Goal: Task Accomplishment & Management: Manage account settings

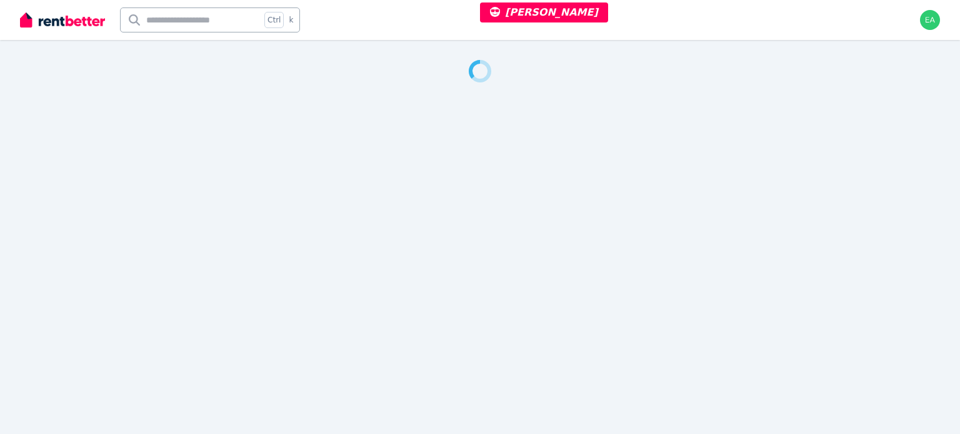
select select "***"
select select "**********"
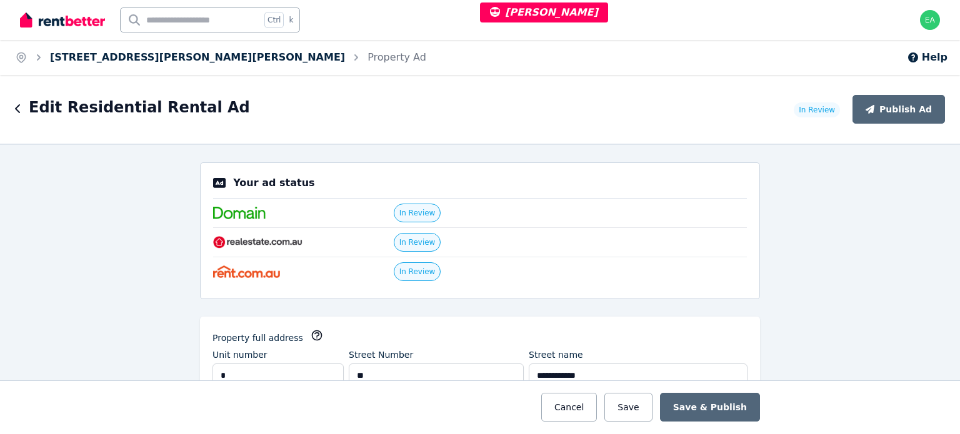
click at [140, 58] on link "4/37 Ferguson Ave, Wiley Park" at bounding box center [197, 57] width 295 height 12
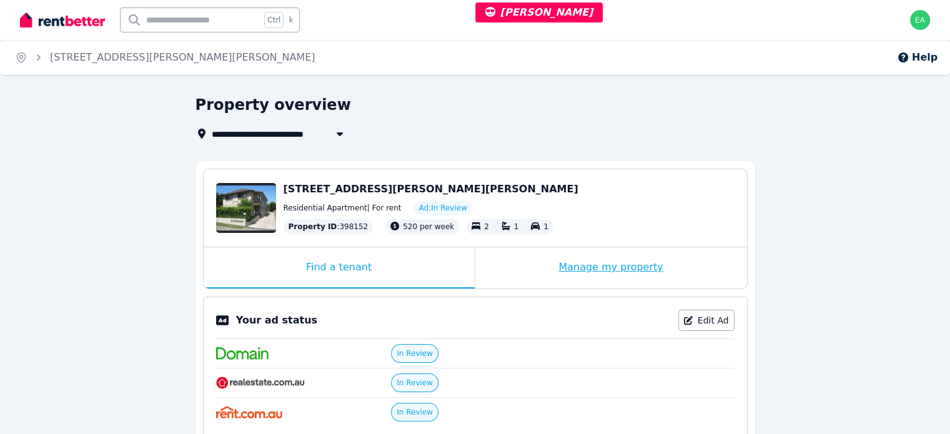
click at [507, 261] on div "Manage my property" at bounding box center [611, 267] width 272 height 41
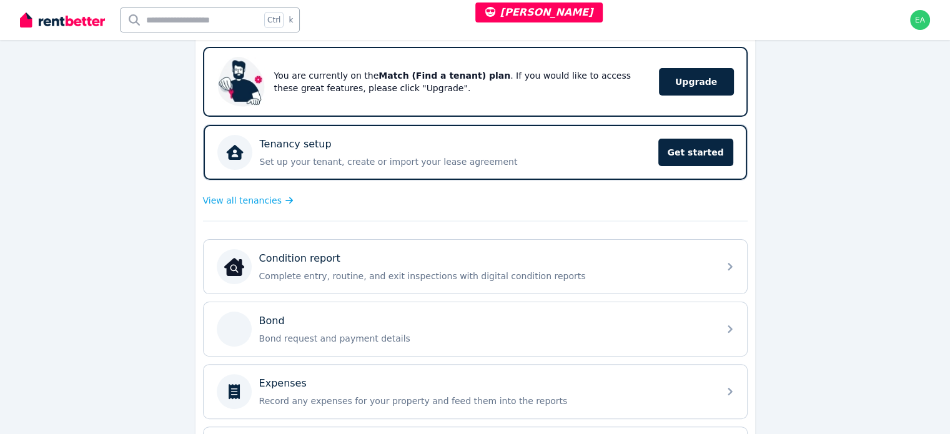
scroll to position [312, 0]
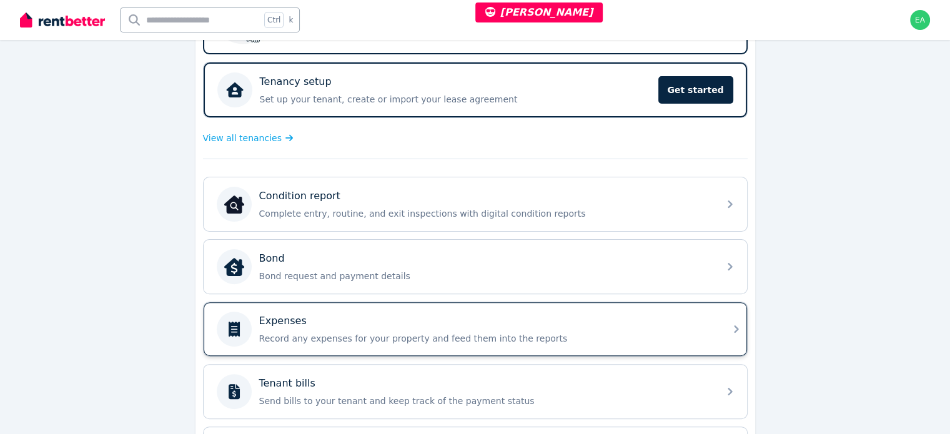
click at [604, 325] on div "Expenses Record any expenses for your property and feed them into the reports" at bounding box center [485, 329] width 452 height 31
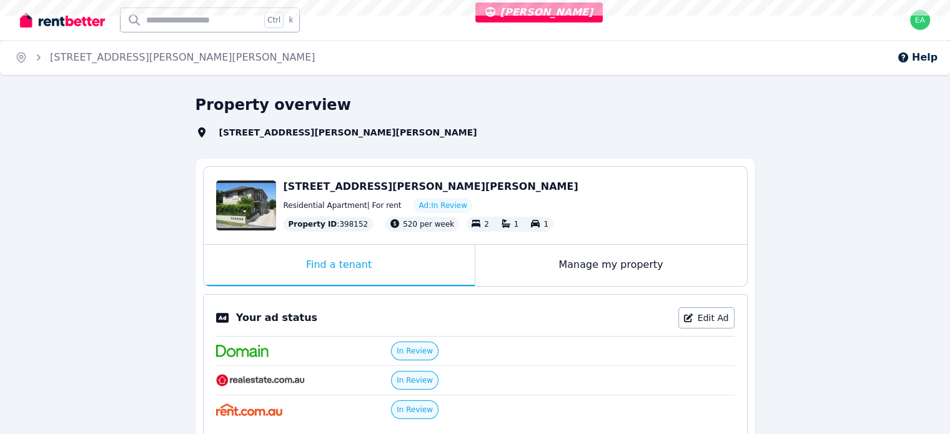
select select "***"
select select "**********"
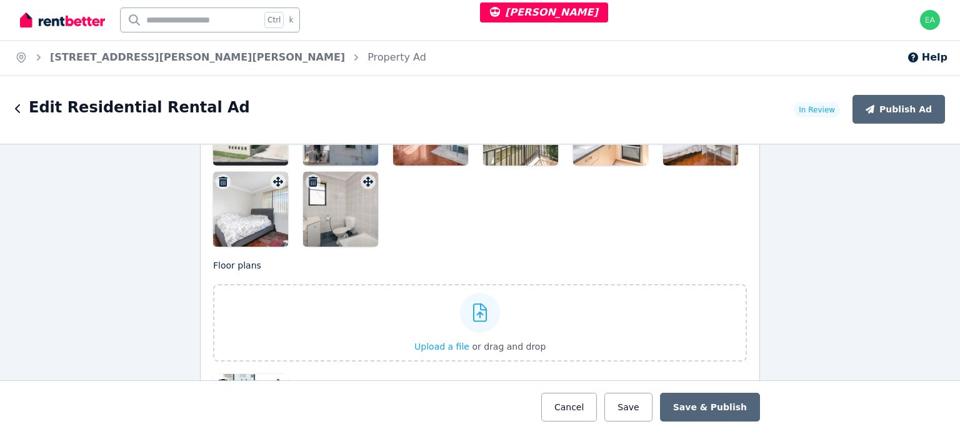
scroll to position [1624, 0]
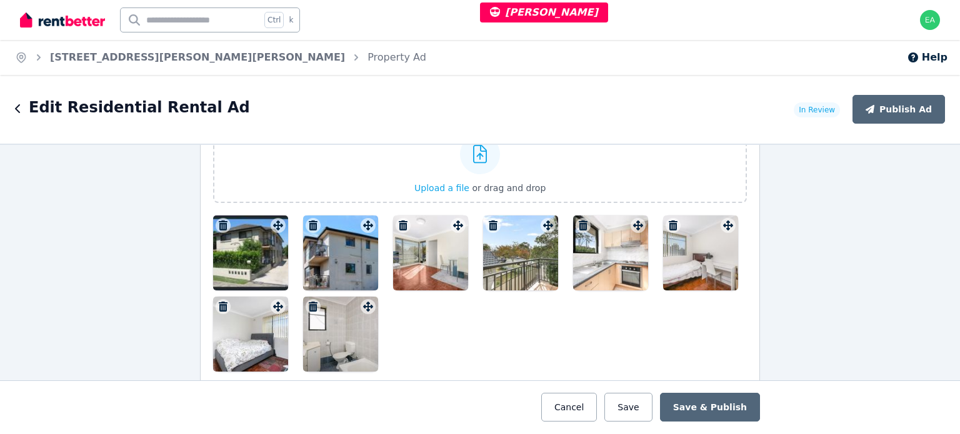
click at [236, 254] on div at bounding box center [250, 253] width 75 height 75
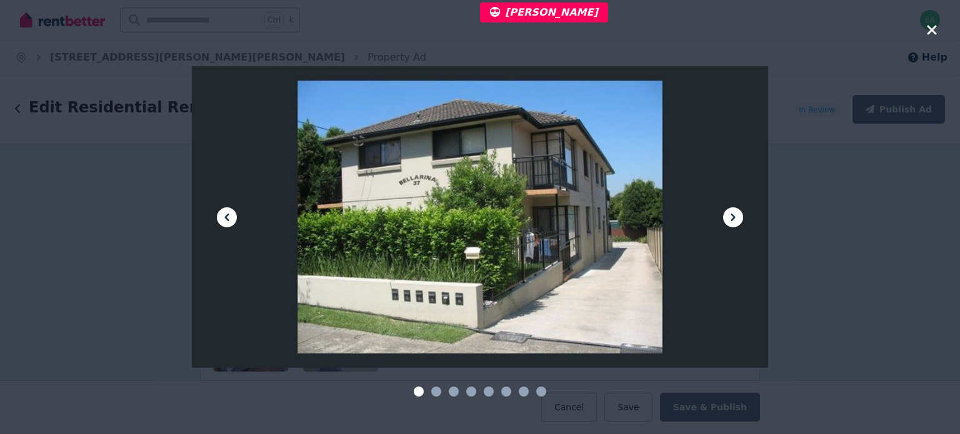
click at [737, 219] on icon at bounding box center [732, 217] width 15 height 15
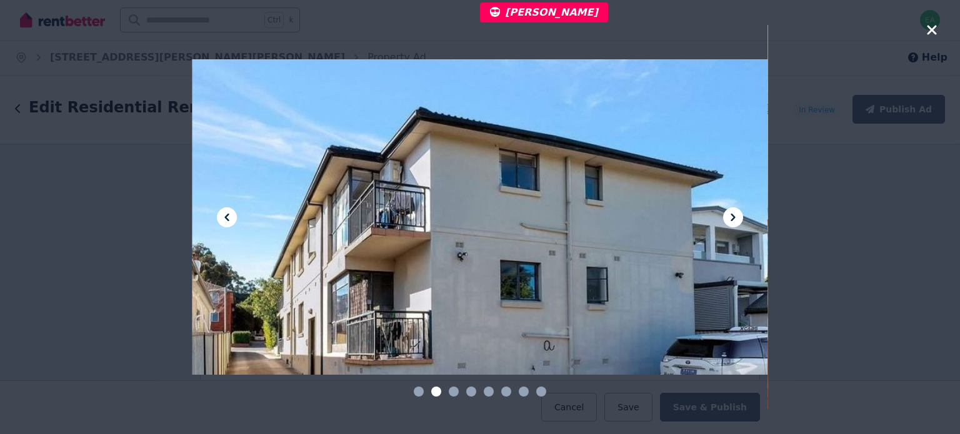
click at [737, 219] on icon at bounding box center [732, 217] width 15 height 15
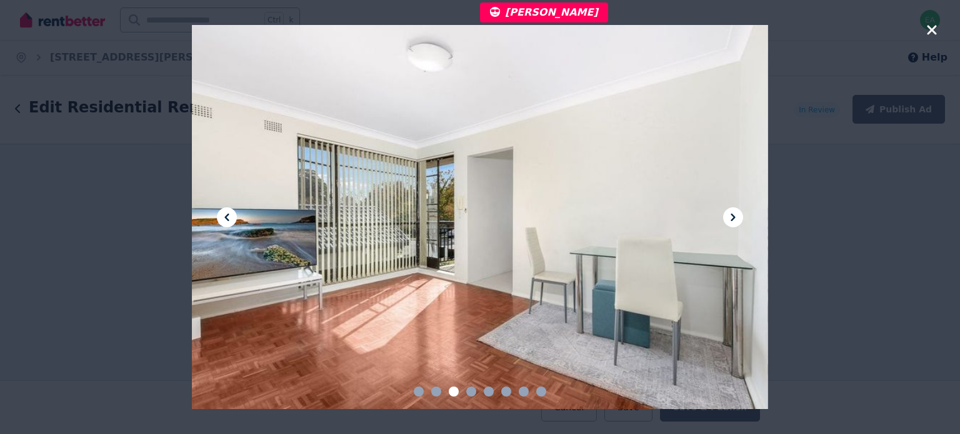
click at [737, 219] on icon at bounding box center [732, 217] width 15 height 15
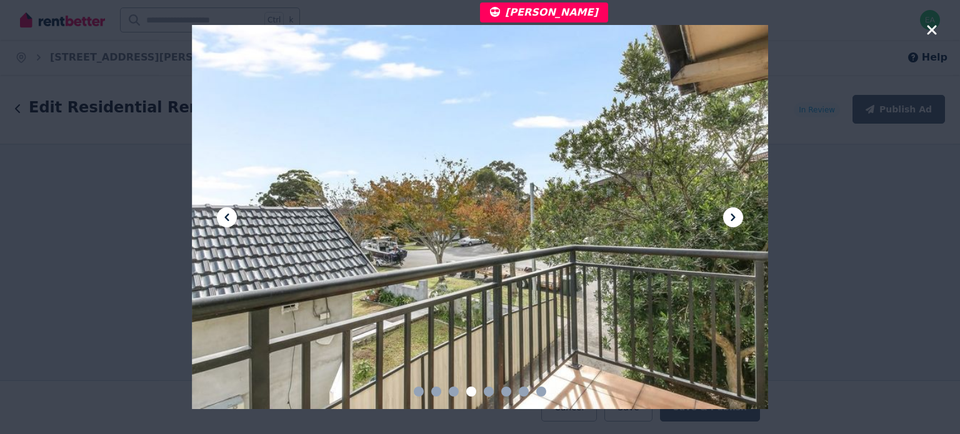
click at [737, 219] on icon at bounding box center [732, 217] width 15 height 15
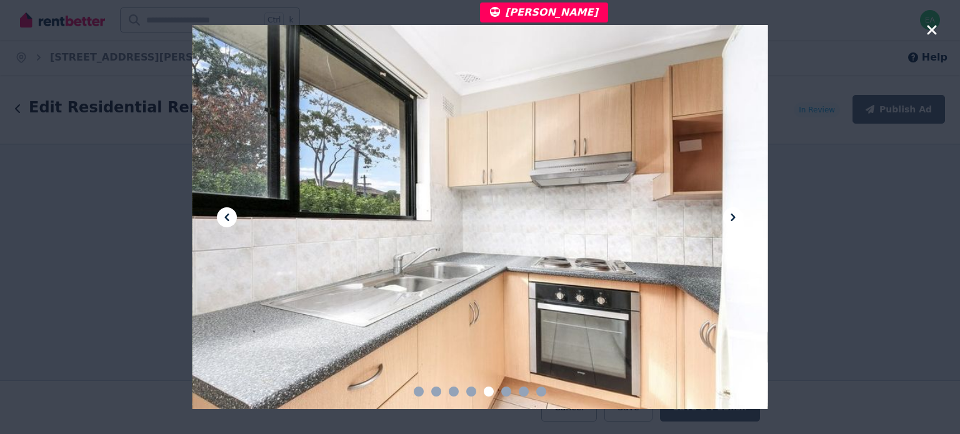
click at [737, 219] on icon at bounding box center [732, 217] width 15 height 15
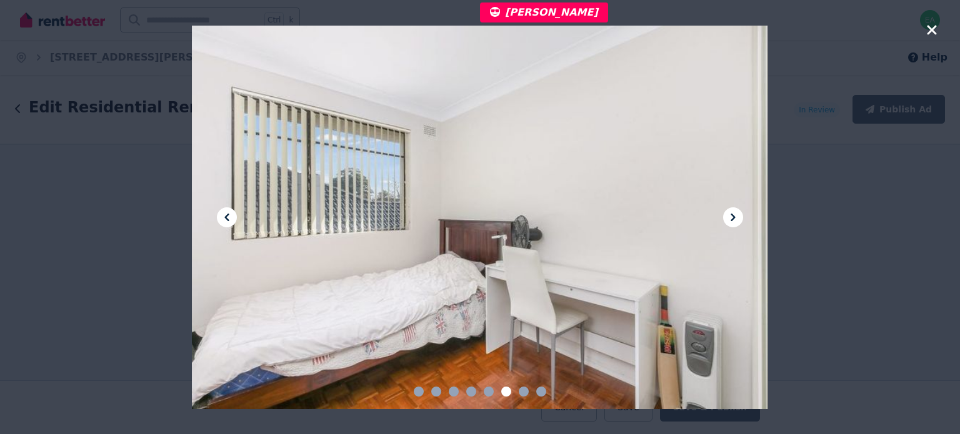
click at [737, 219] on icon at bounding box center [732, 217] width 15 height 15
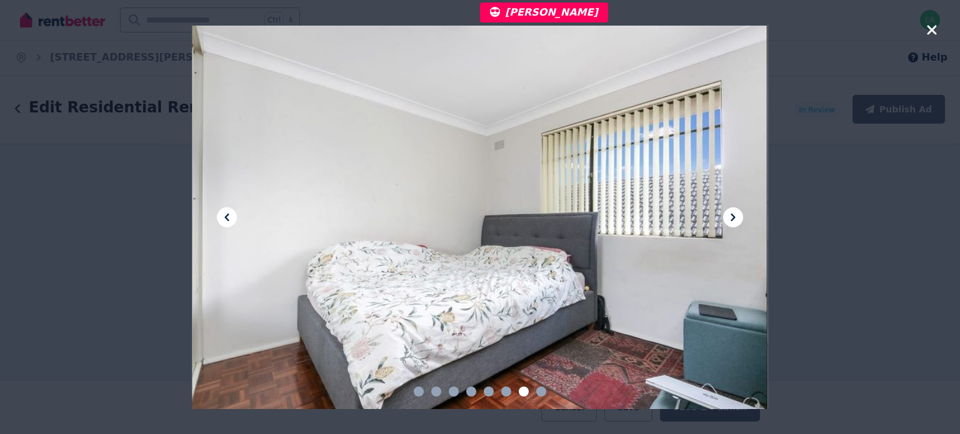
click at [737, 219] on icon at bounding box center [732, 217] width 15 height 15
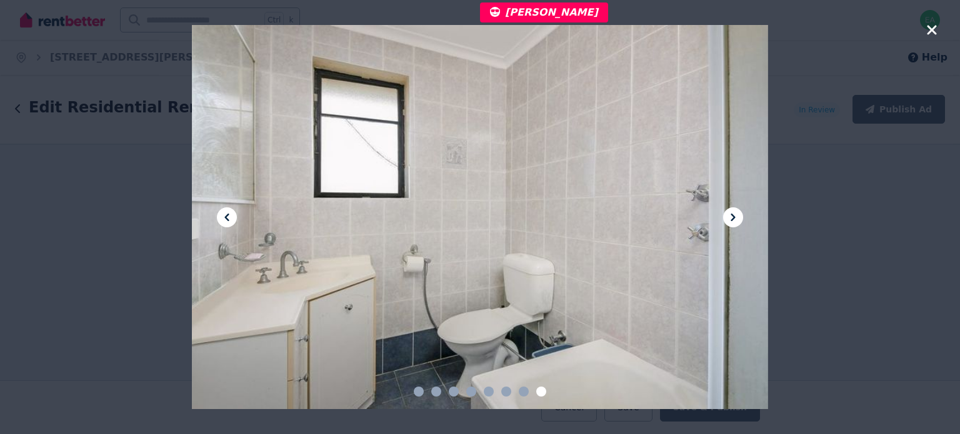
click at [932, 28] on icon "button" at bounding box center [930, 29] width 9 height 9
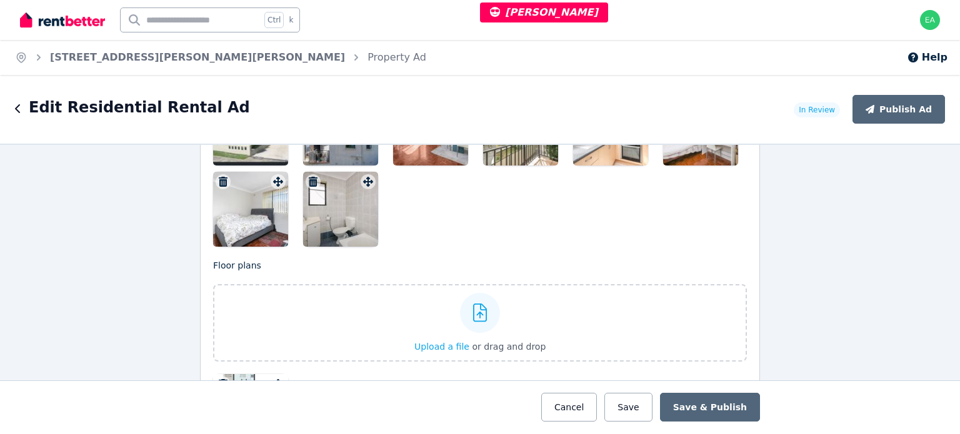
scroll to position [1812, 0]
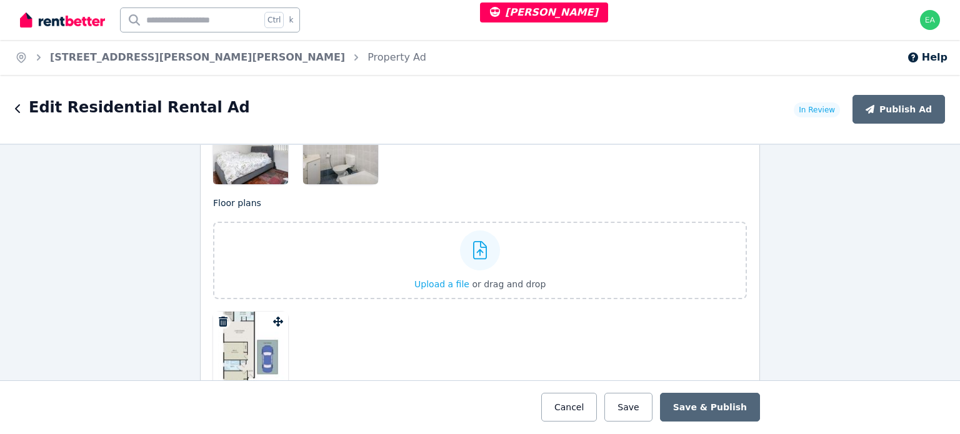
click at [225, 357] on div at bounding box center [250, 349] width 75 height 75
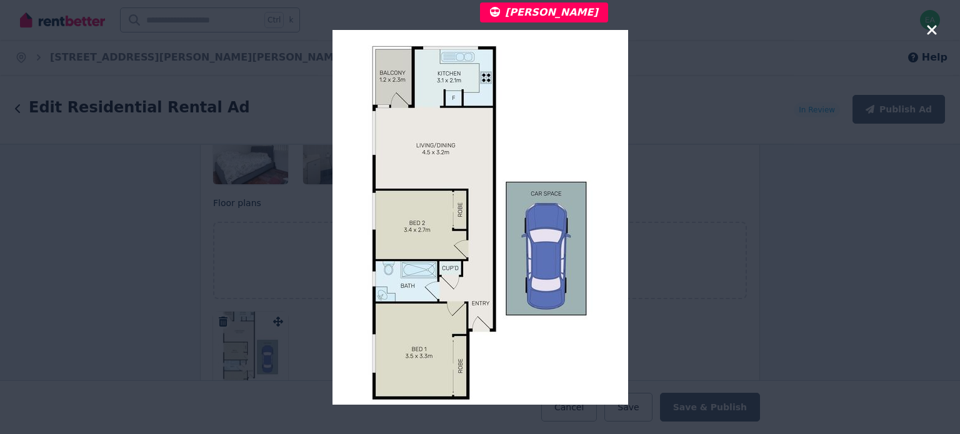
click at [930, 28] on icon "button" at bounding box center [930, 29] width 9 height 9
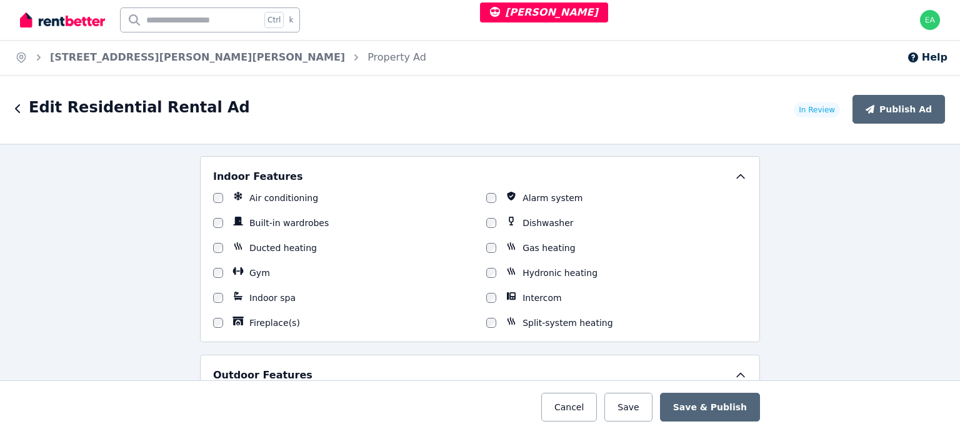
scroll to position [812, 0]
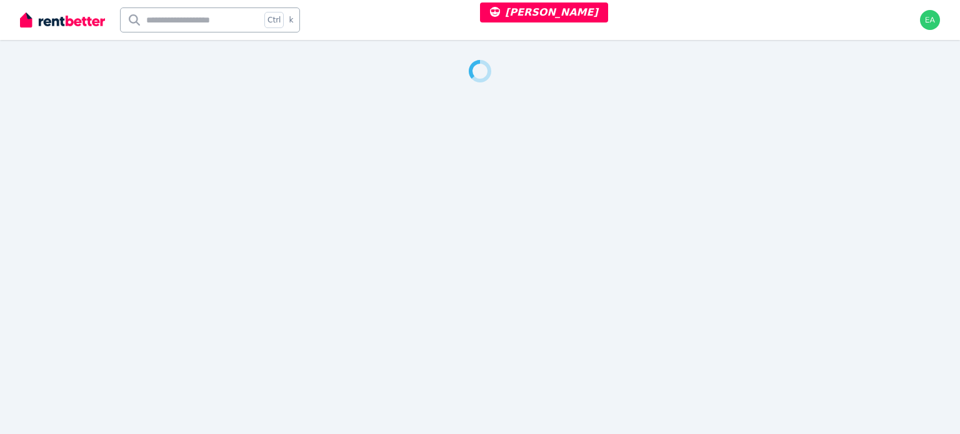
select select "***"
select select "**********"
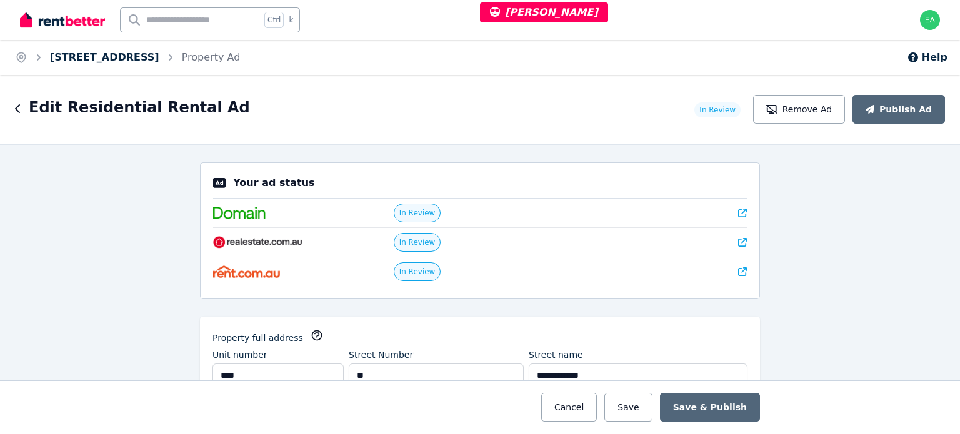
click at [126, 56] on link "1606/38 Bridge Street, Sydney" at bounding box center [104, 57] width 109 height 12
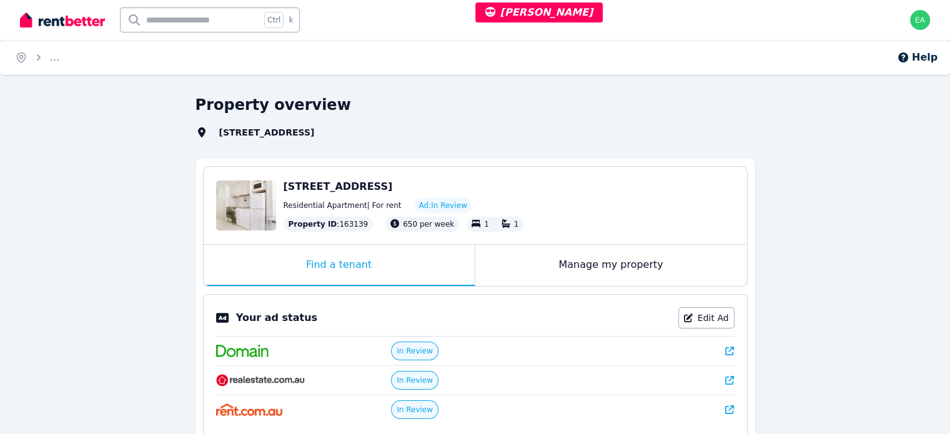
click at [520, 270] on div "Manage my property" at bounding box center [611, 265] width 272 height 41
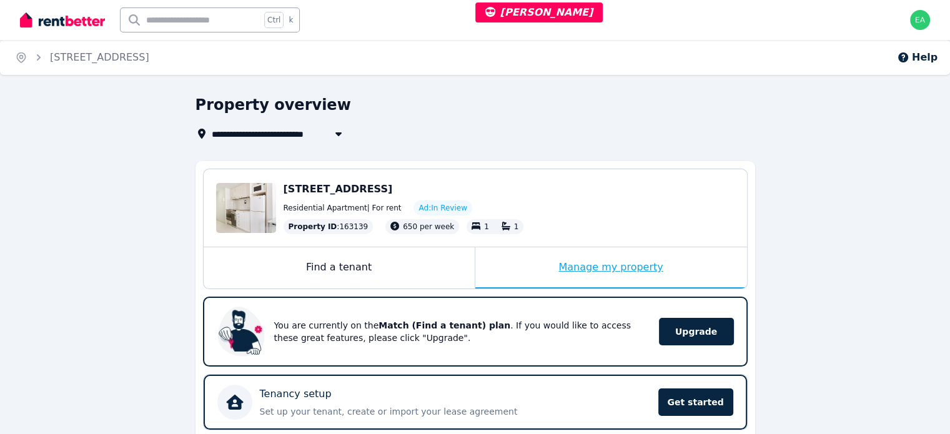
scroll to position [250, 0]
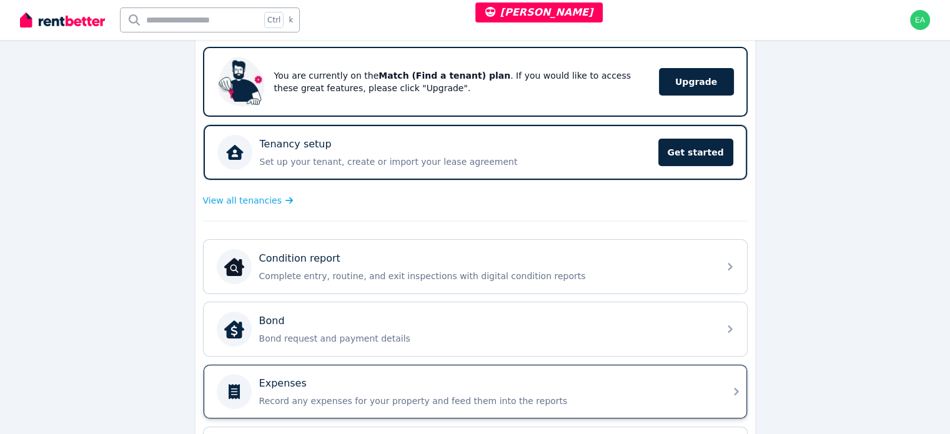
click at [628, 384] on div "Expenses" at bounding box center [485, 383] width 452 height 15
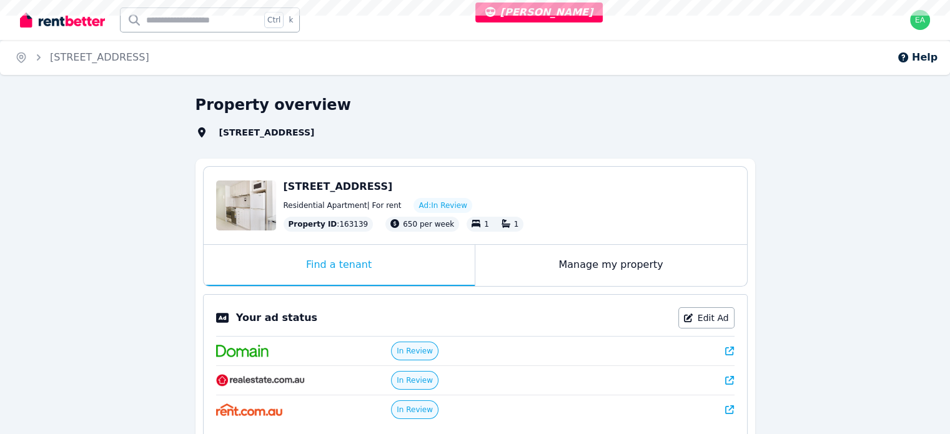
select select "***"
select select "**********"
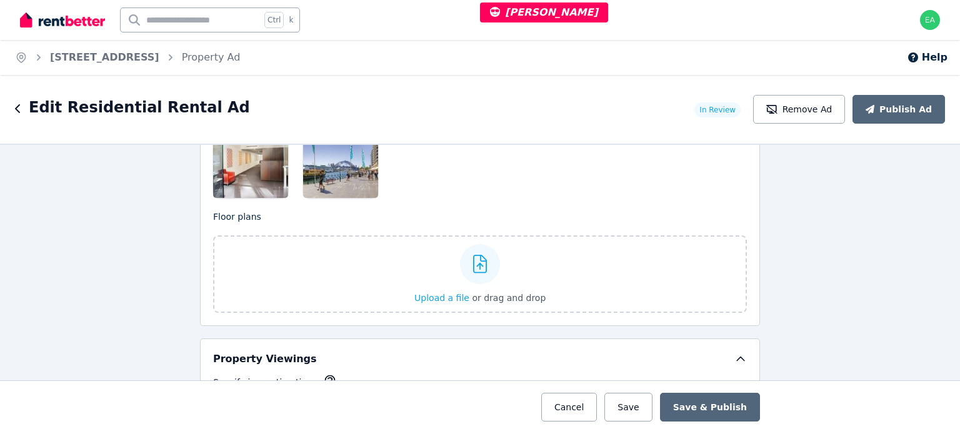
scroll to position [1687, 0]
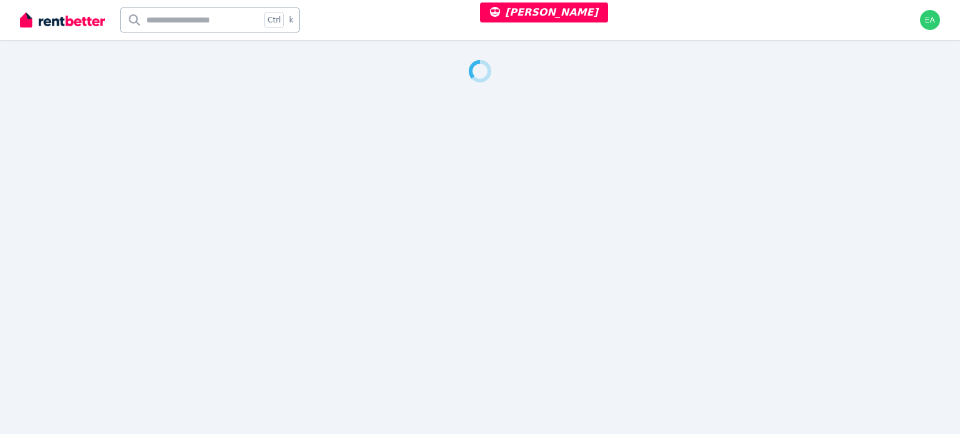
select select "***"
select select "**********"
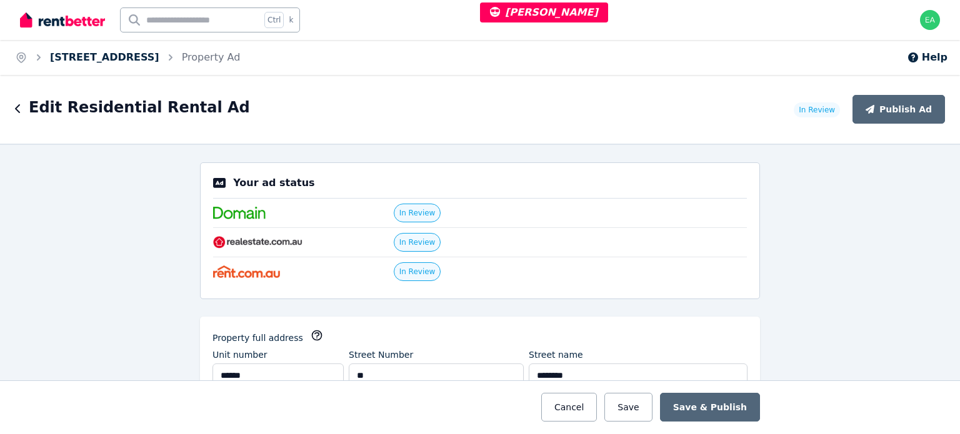
click at [152, 55] on link "[STREET_ADDRESS]" at bounding box center [104, 57] width 109 height 12
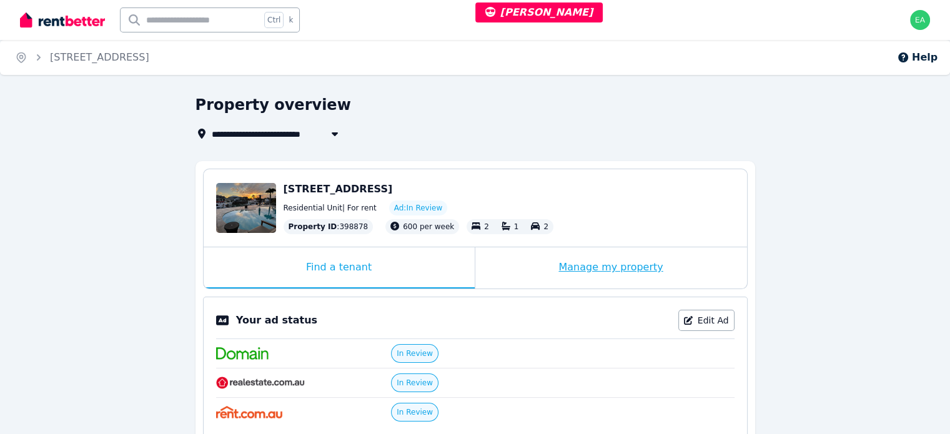
click at [522, 264] on div "Manage my property" at bounding box center [611, 267] width 272 height 41
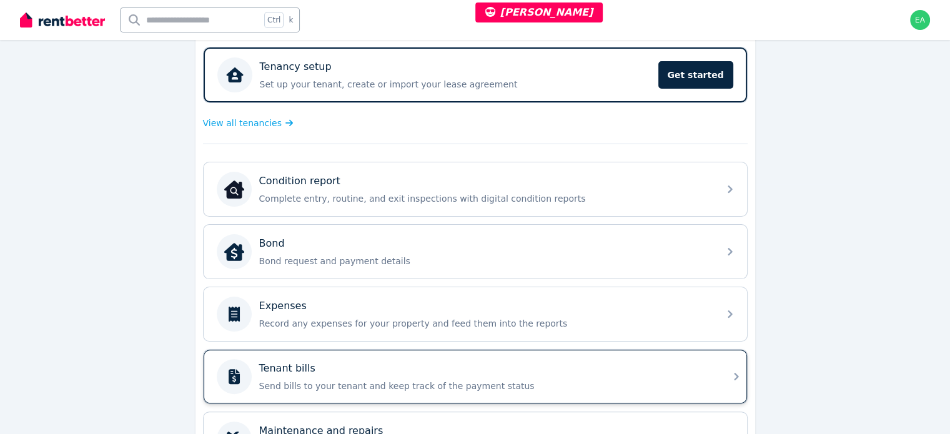
scroll to position [312, 0]
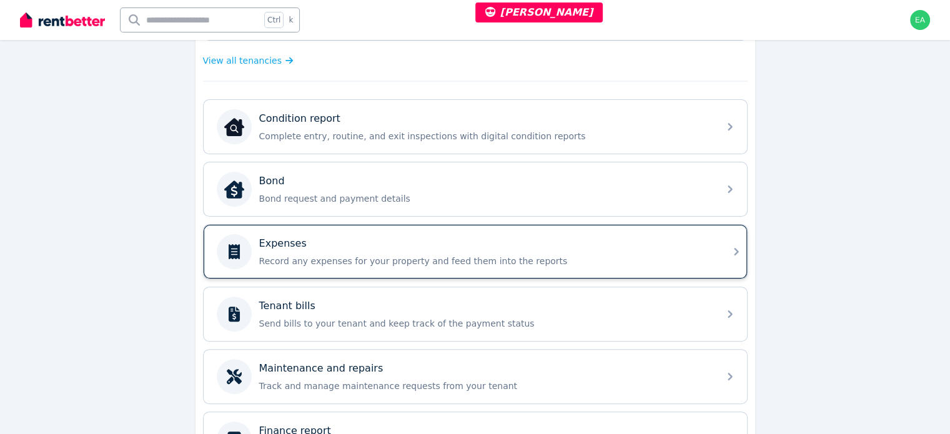
click at [615, 262] on p "Record any expenses for your property and feed them into the reports" at bounding box center [485, 261] width 452 height 12
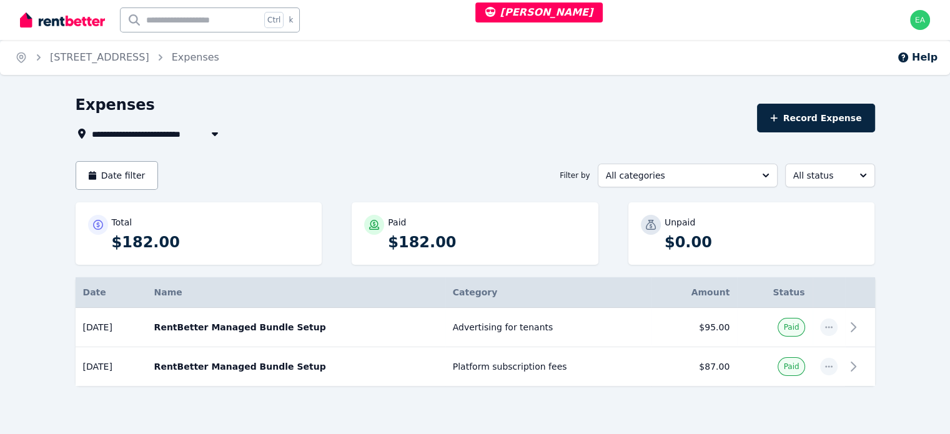
select select "***"
select select "**********"
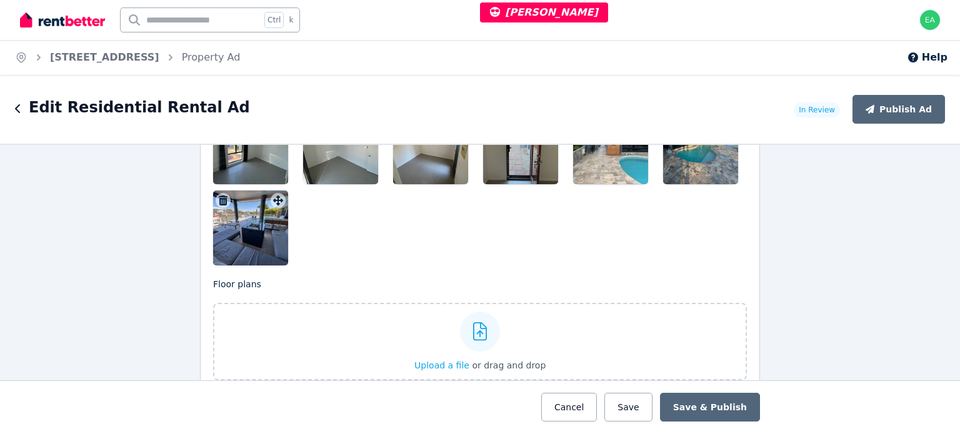
scroll to position [1687, 0]
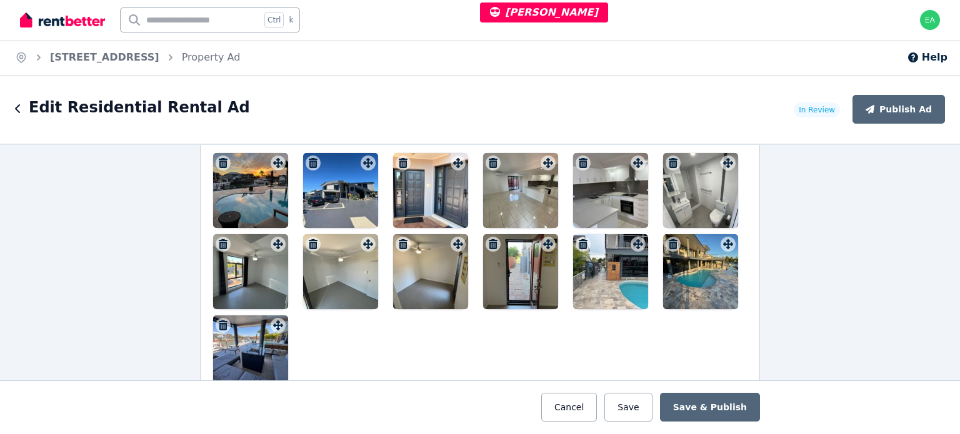
click at [262, 189] on div at bounding box center [250, 190] width 75 height 75
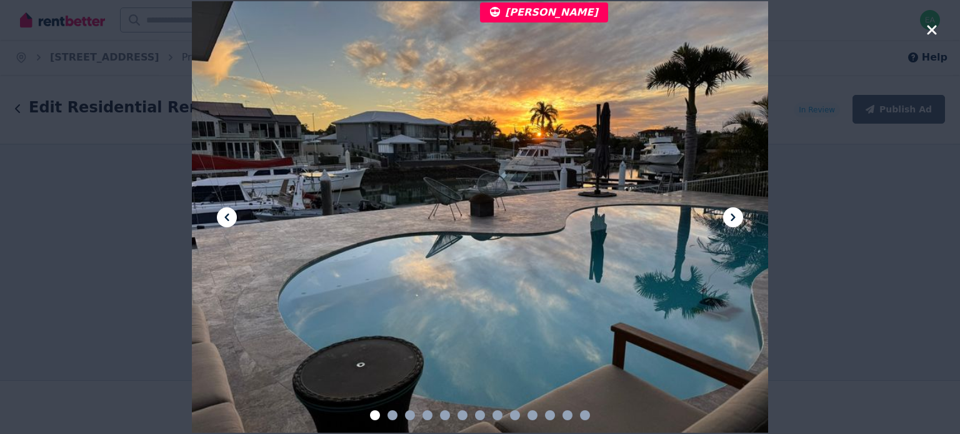
click at [735, 217] on icon at bounding box center [732, 217] width 4 height 7
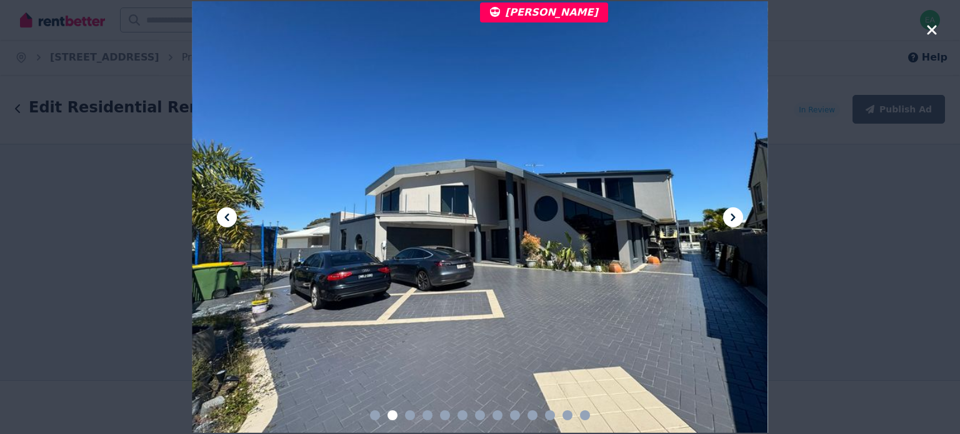
click at [735, 217] on icon at bounding box center [732, 217] width 4 height 7
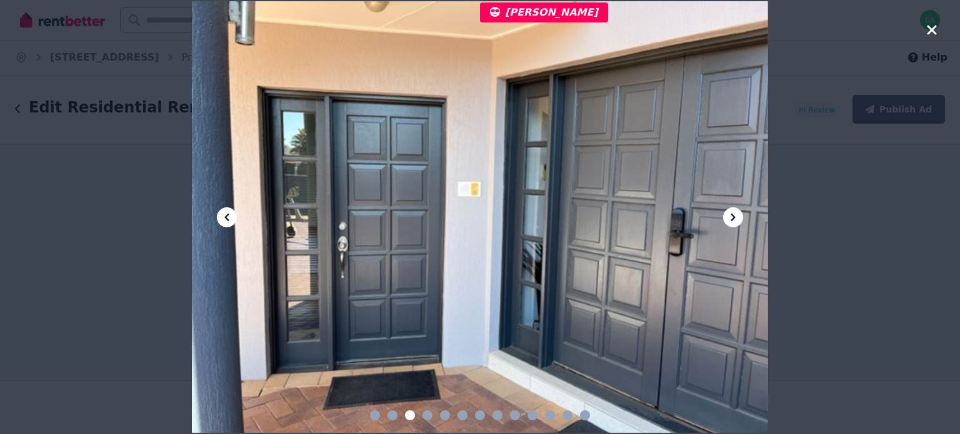
click at [735, 217] on icon at bounding box center [732, 217] width 4 height 7
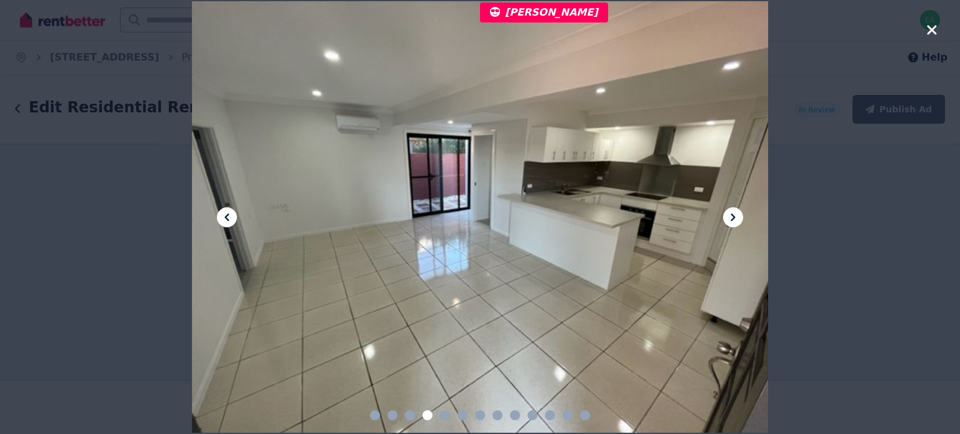
click at [735, 217] on icon at bounding box center [732, 217] width 4 height 7
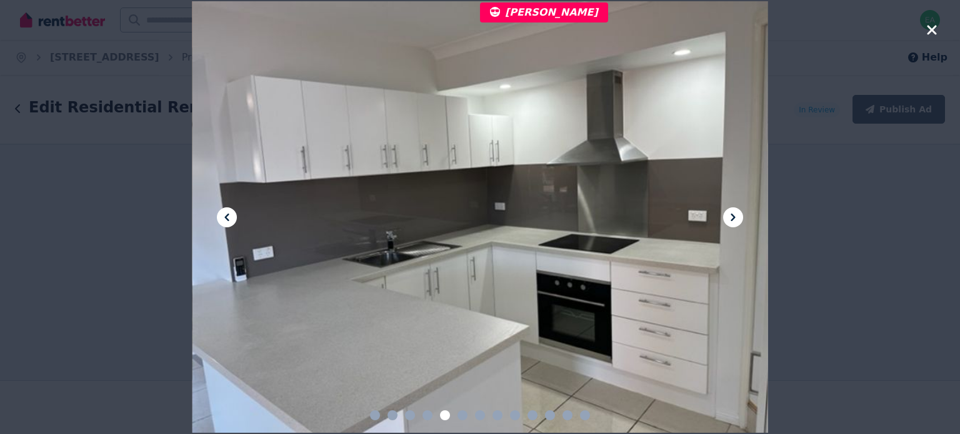
click at [735, 217] on icon at bounding box center [732, 217] width 4 height 7
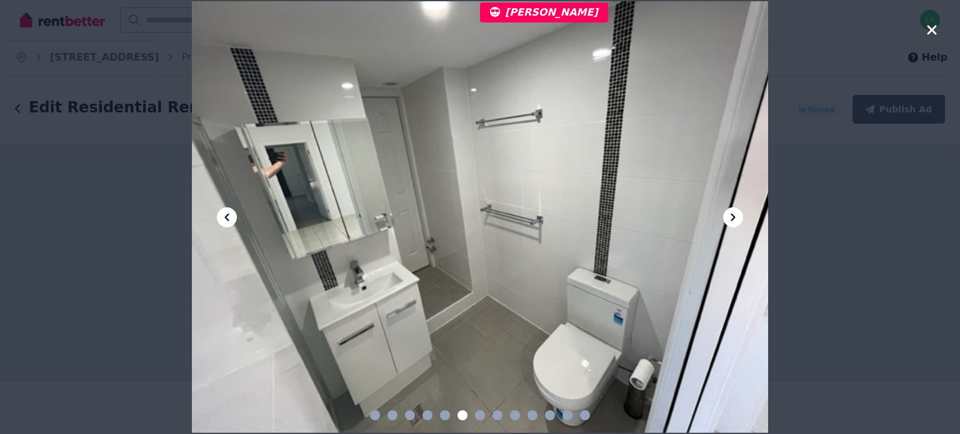
click at [735, 217] on icon at bounding box center [732, 217] width 4 height 7
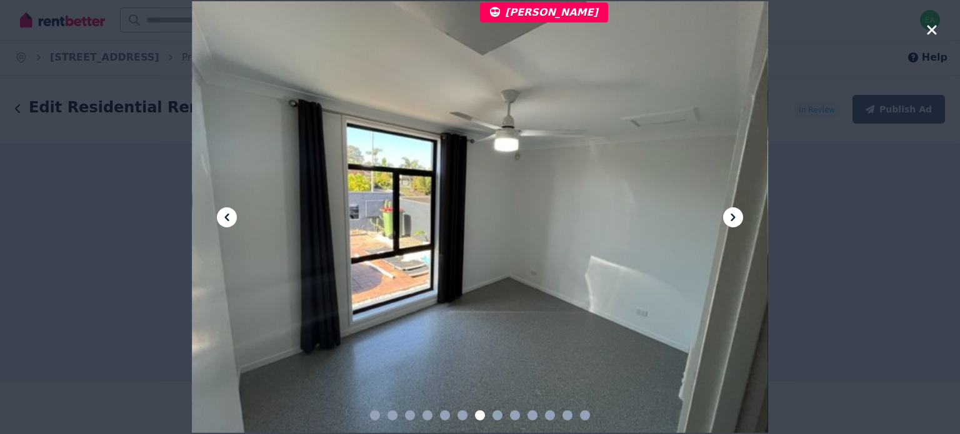
click at [735, 217] on icon at bounding box center [732, 217] width 4 height 7
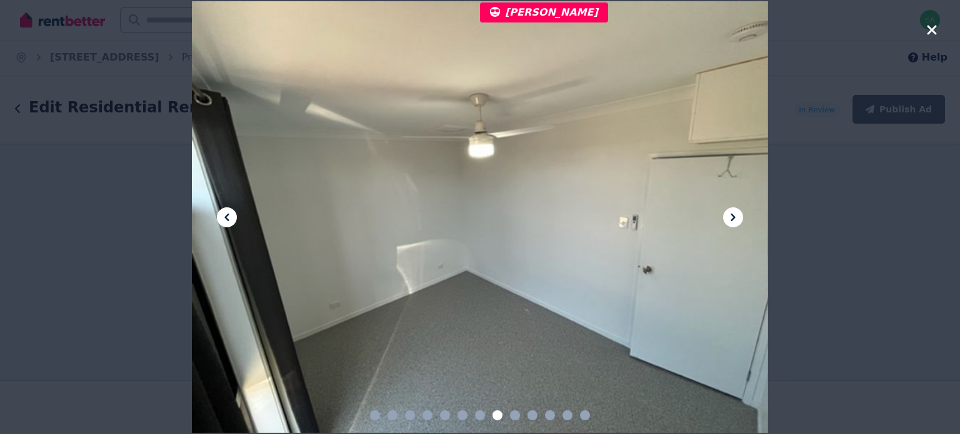
click at [735, 217] on icon at bounding box center [732, 217] width 4 height 7
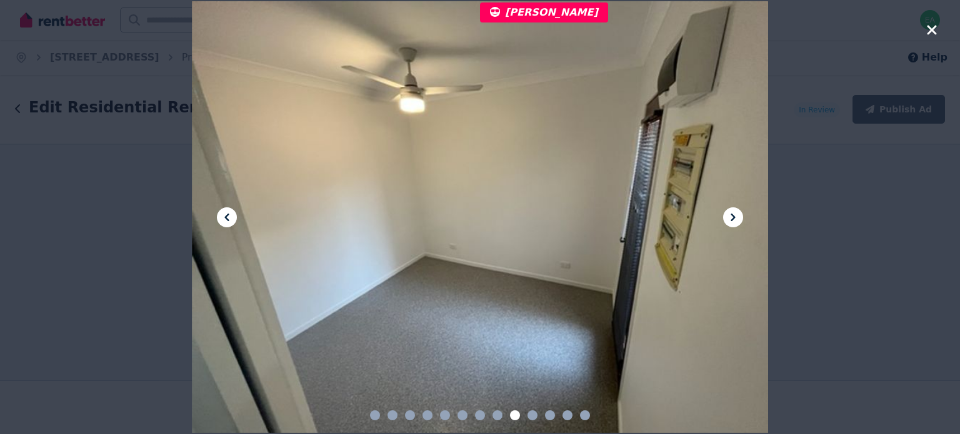
click at [735, 217] on icon at bounding box center [732, 217] width 4 height 7
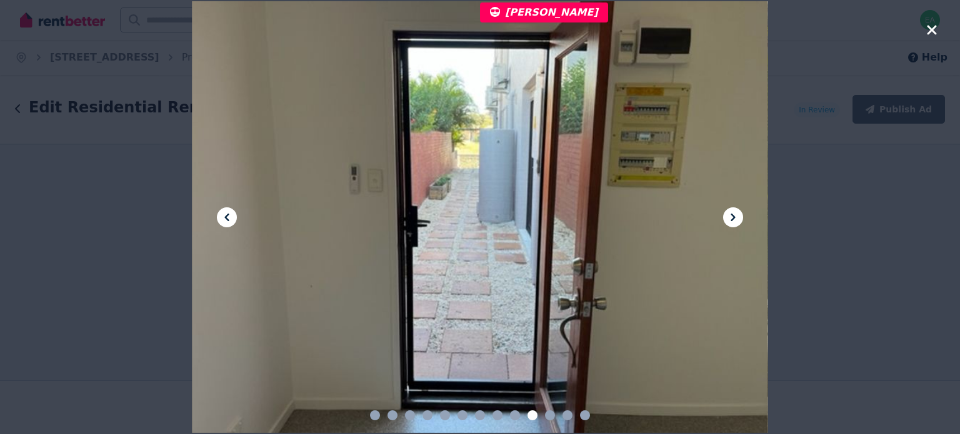
click at [735, 217] on icon at bounding box center [732, 217] width 4 height 7
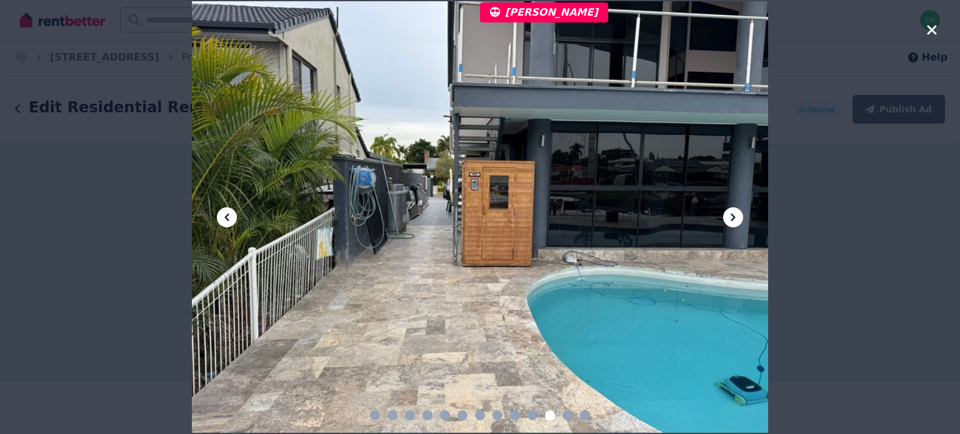
click at [735, 217] on icon at bounding box center [732, 217] width 4 height 7
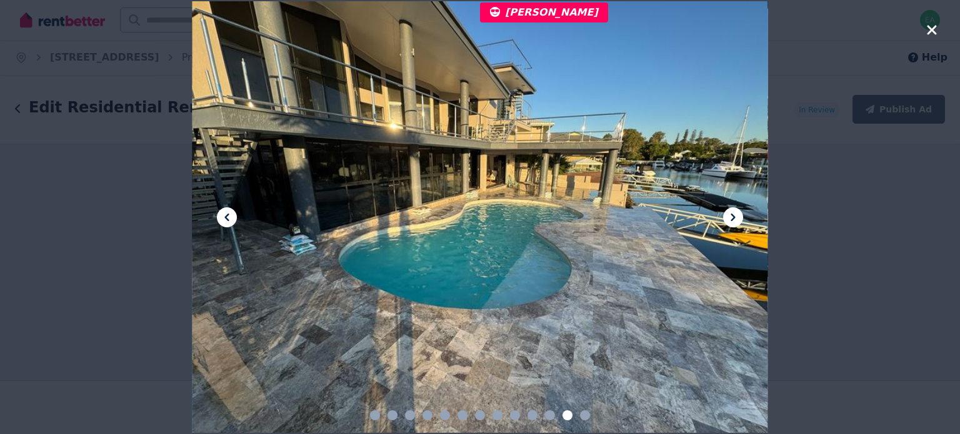
click at [735, 217] on icon at bounding box center [732, 217] width 4 height 7
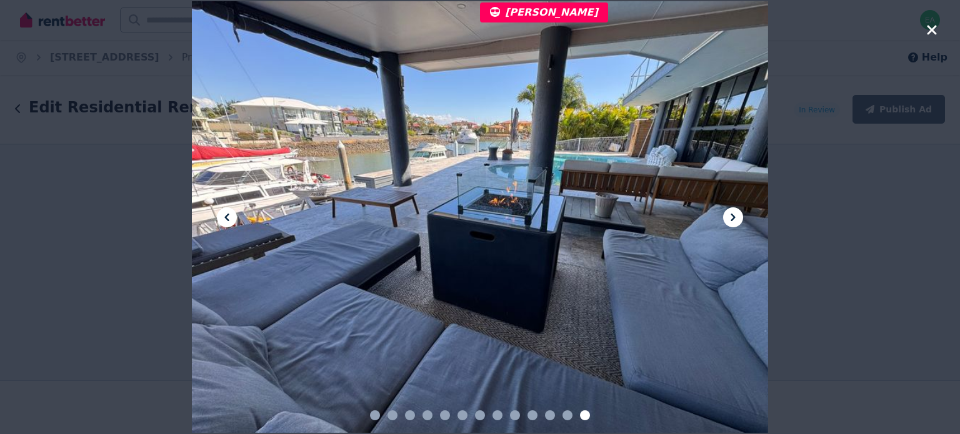
click at [735, 217] on icon at bounding box center [732, 217] width 4 height 7
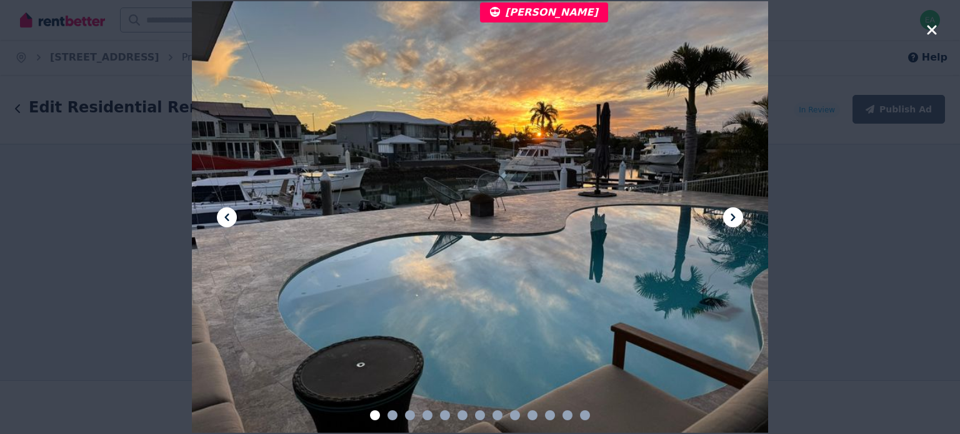
click at [735, 217] on icon at bounding box center [732, 217] width 4 height 7
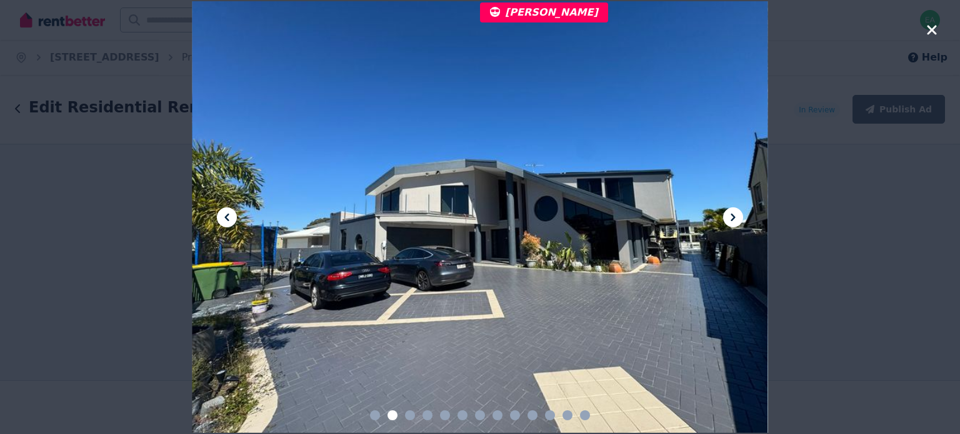
click at [735, 217] on icon at bounding box center [732, 217] width 4 height 7
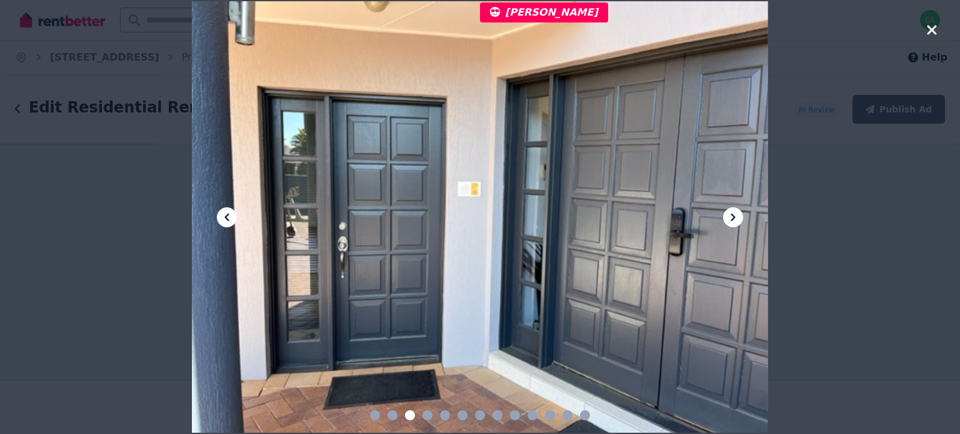
click at [735, 217] on icon at bounding box center [732, 217] width 4 height 7
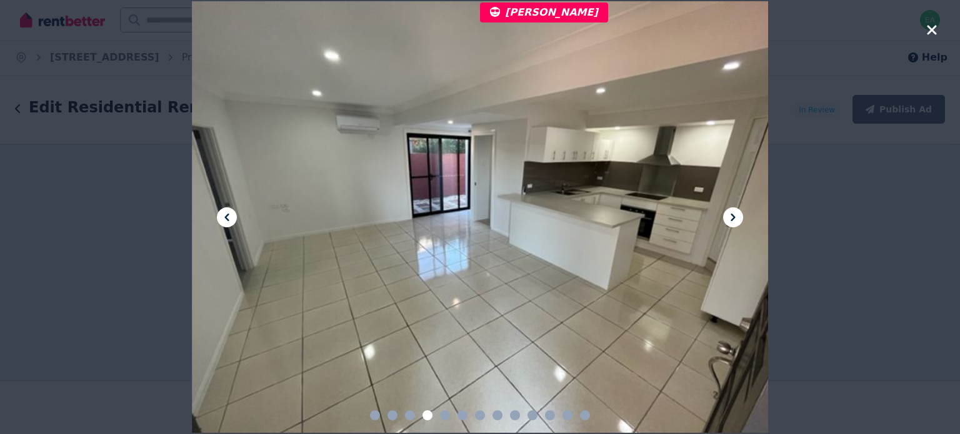
click at [735, 217] on icon at bounding box center [732, 217] width 4 height 7
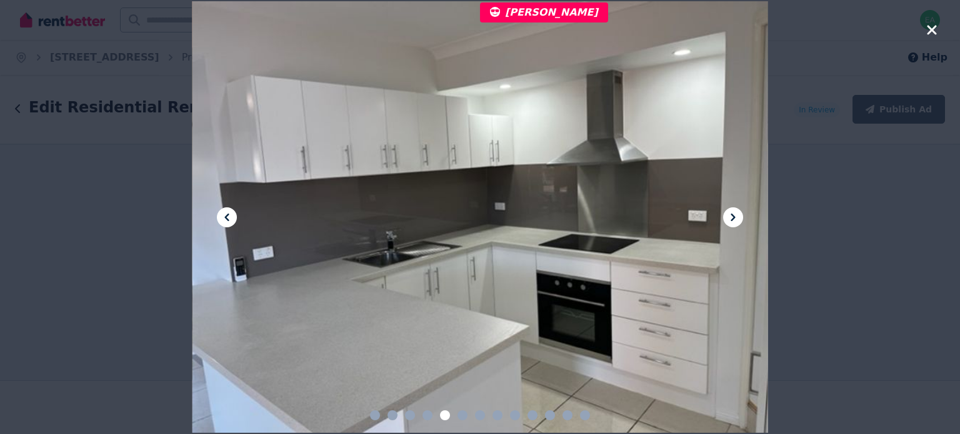
click at [735, 217] on icon at bounding box center [732, 217] width 4 height 7
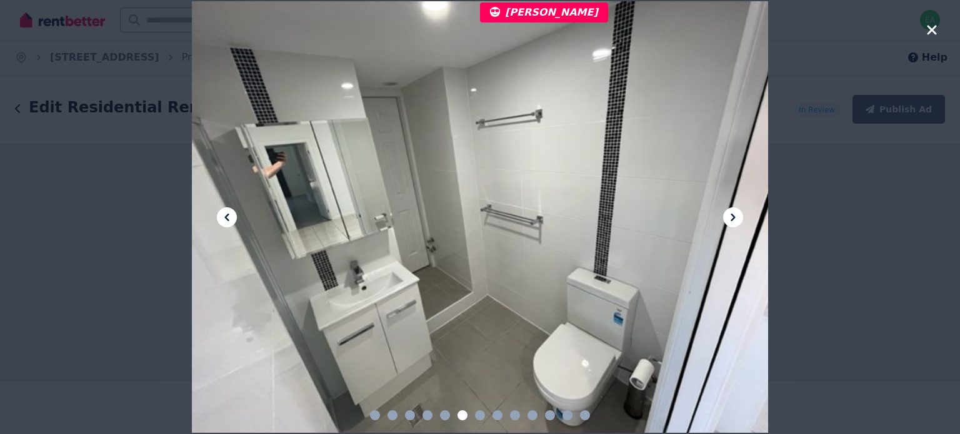
click at [735, 217] on icon at bounding box center [732, 217] width 4 height 7
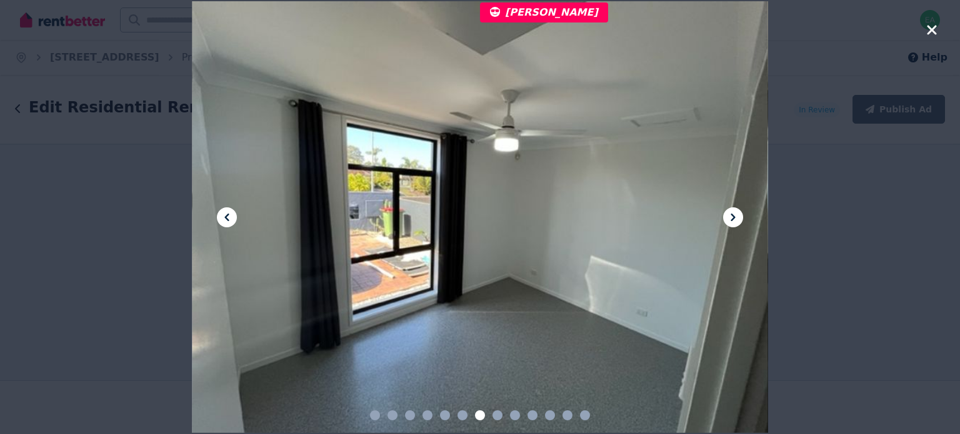
click at [735, 217] on icon at bounding box center [732, 217] width 4 height 7
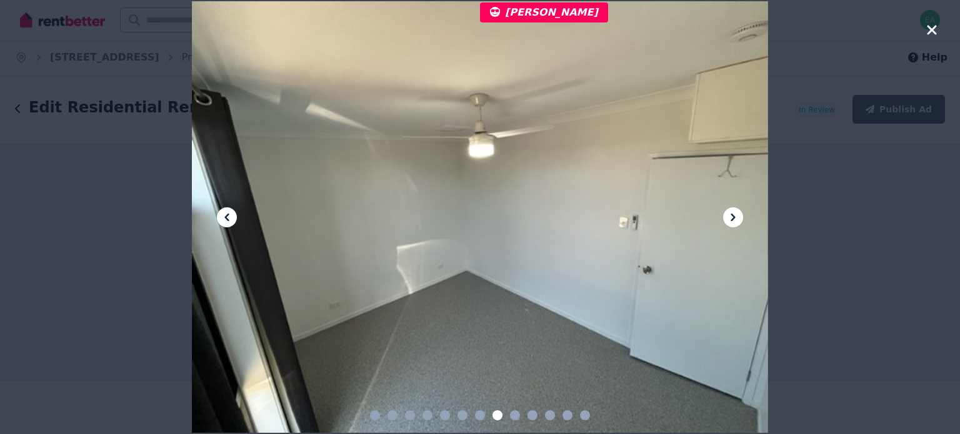
click at [735, 217] on icon at bounding box center [732, 217] width 4 height 7
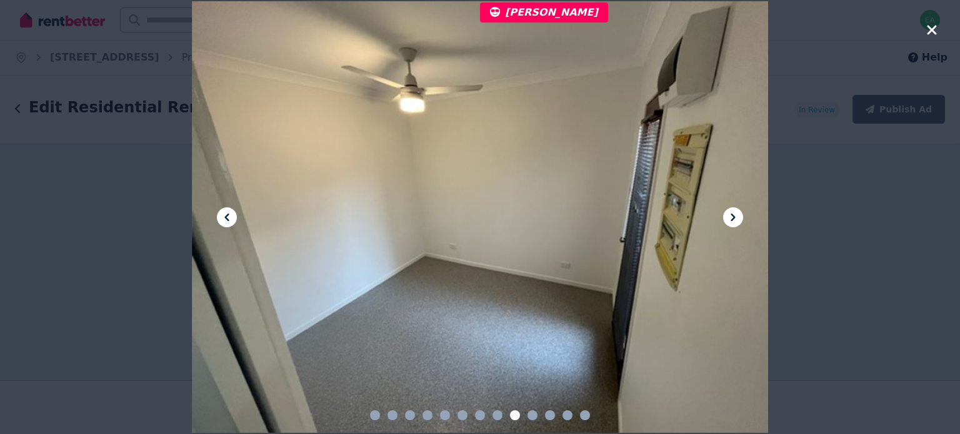
click at [735, 217] on icon at bounding box center [732, 217] width 4 height 7
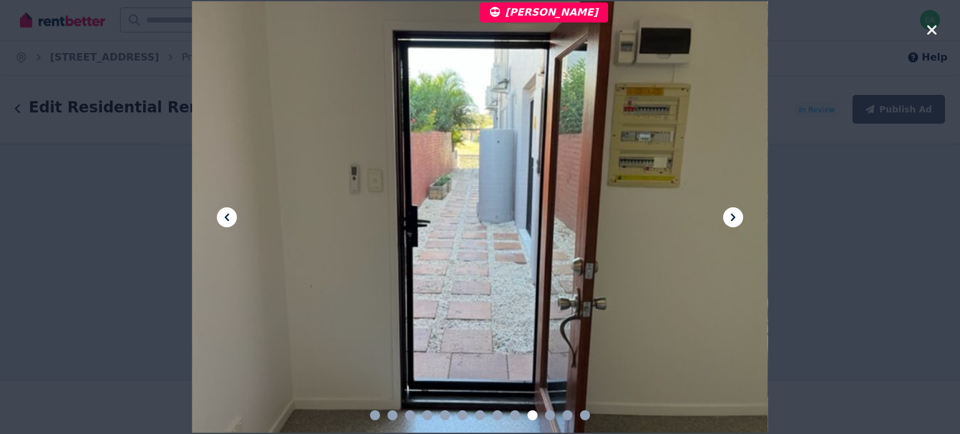
click at [735, 217] on icon at bounding box center [732, 217] width 4 height 7
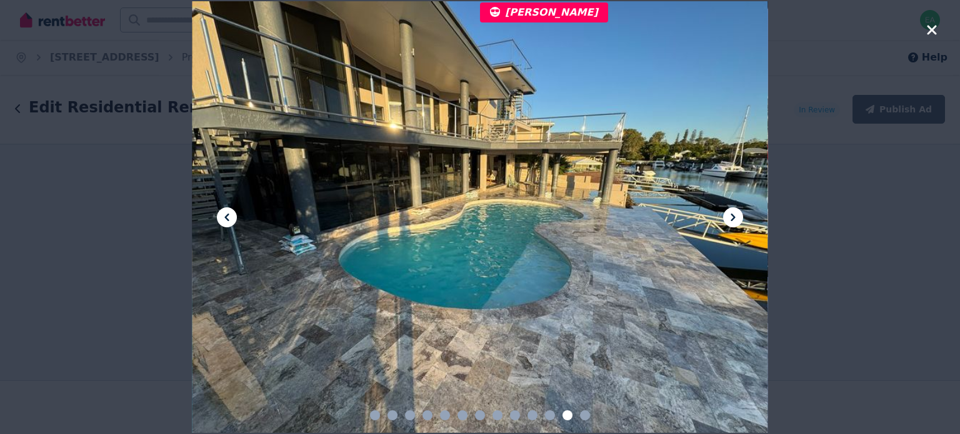
click at [926, 31] on icon "button" at bounding box center [931, 29] width 11 height 15
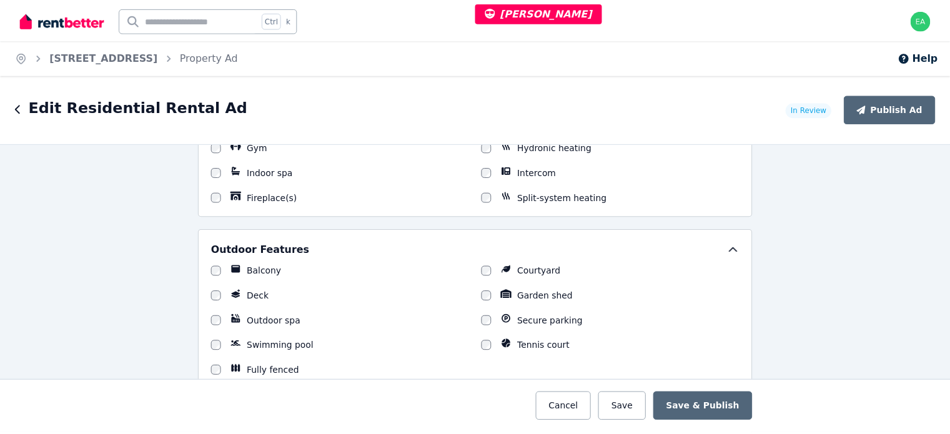
scroll to position [1499, 0]
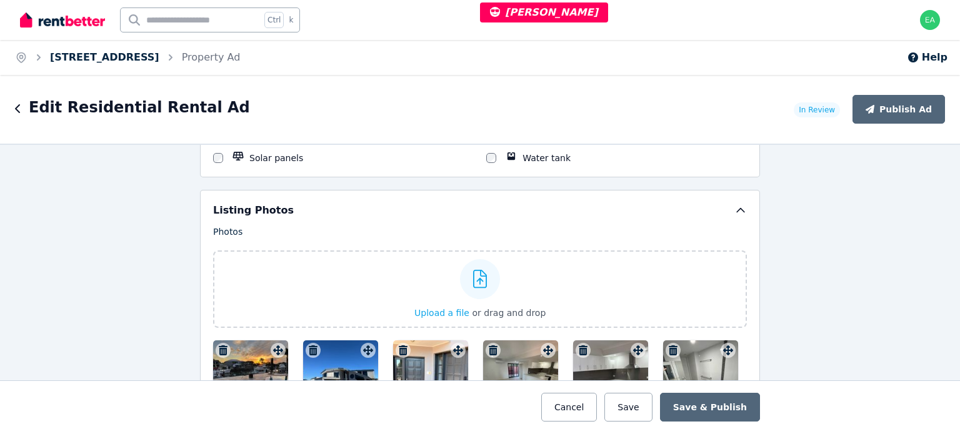
click at [109, 56] on link "[STREET_ADDRESS]" at bounding box center [104, 57] width 109 height 12
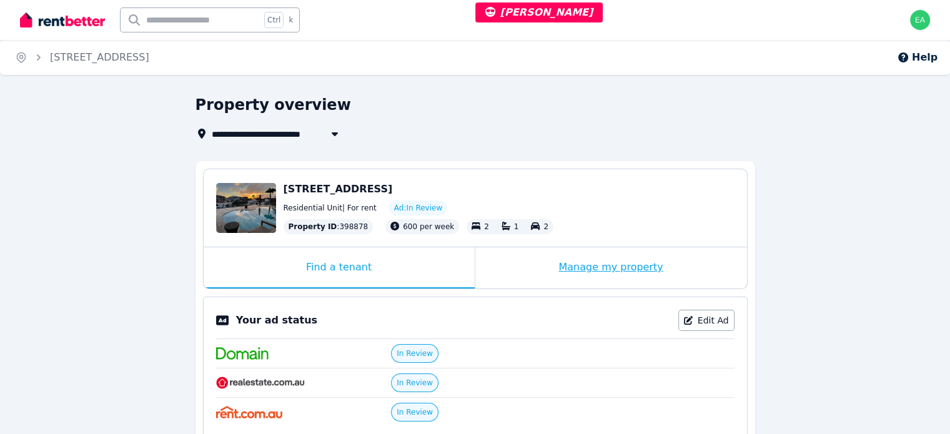
click at [527, 264] on div "Manage my property" at bounding box center [611, 267] width 272 height 41
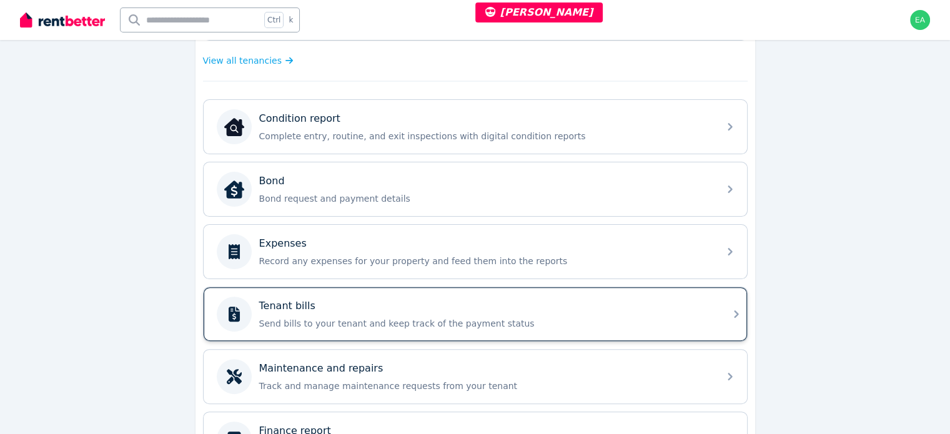
scroll to position [375, 0]
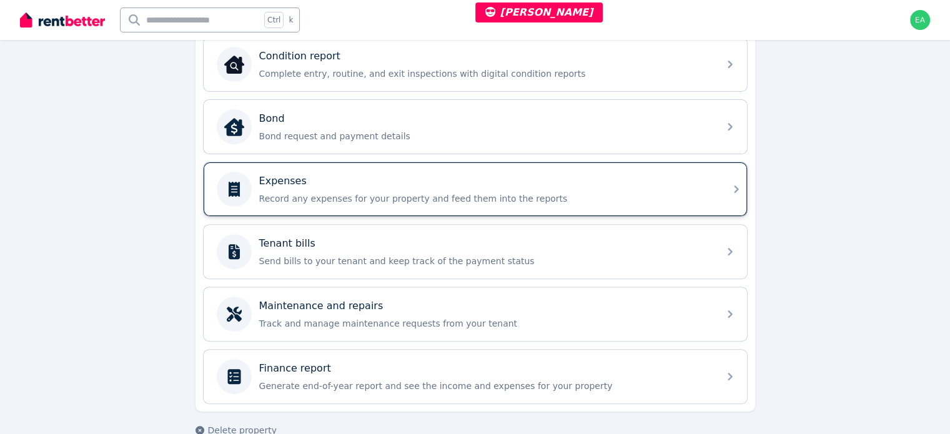
click at [575, 187] on div "Expenses Record any expenses for your property and feed them into the reports" at bounding box center [485, 189] width 452 height 31
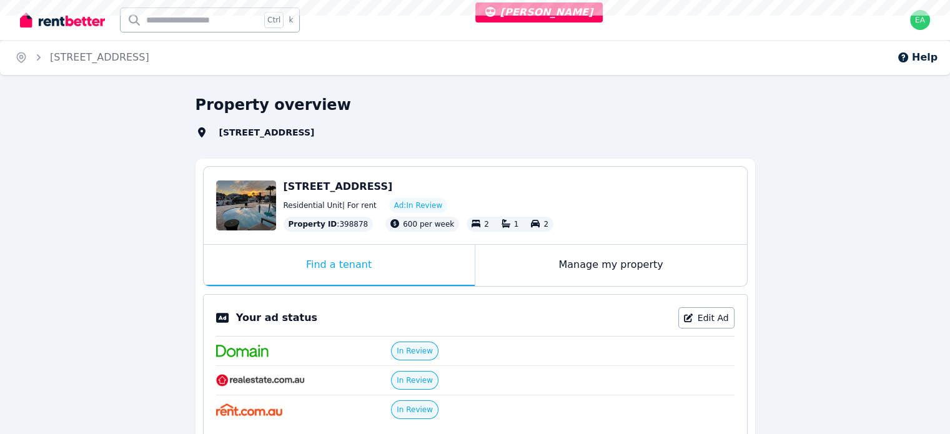
select select "***"
select select "**********"
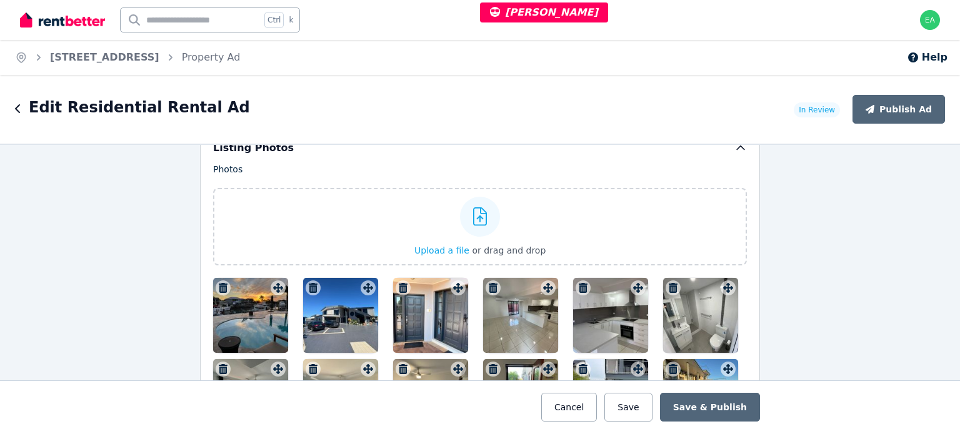
scroll to position [1624, 0]
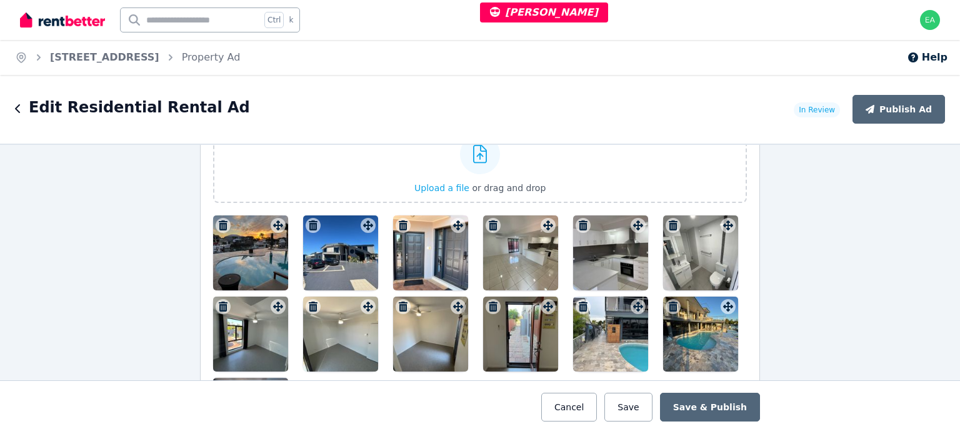
click at [257, 236] on div at bounding box center [250, 253] width 75 height 75
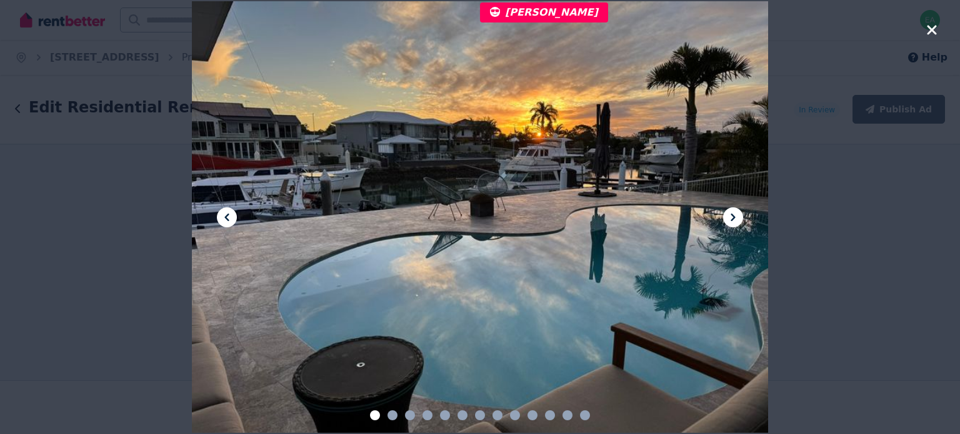
click at [740, 220] on button at bounding box center [733, 217] width 20 height 20
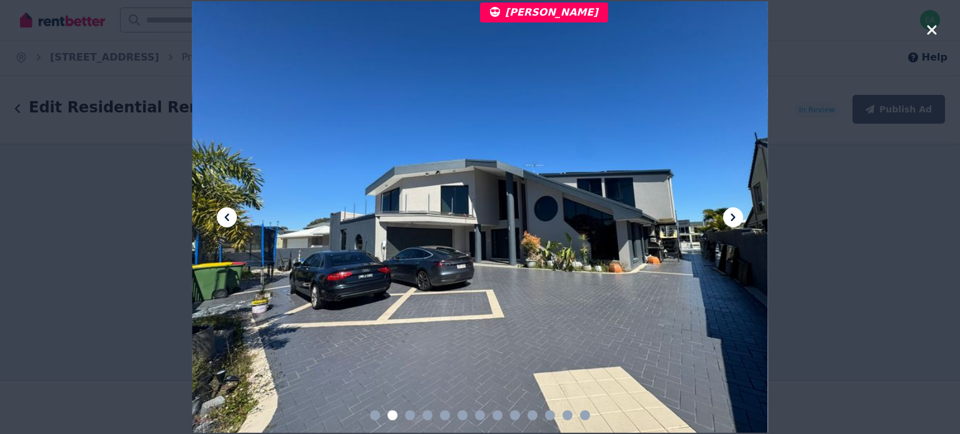
click at [740, 220] on button at bounding box center [733, 217] width 20 height 20
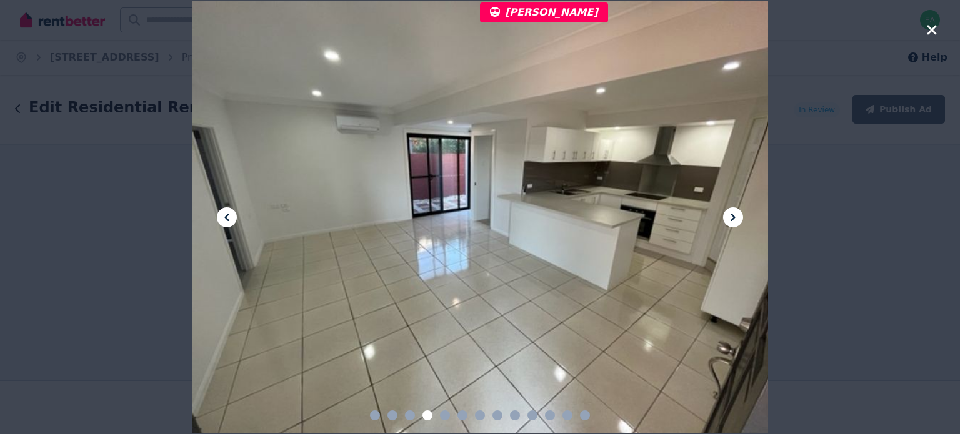
click at [740, 220] on button at bounding box center [733, 217] width 20 height 20
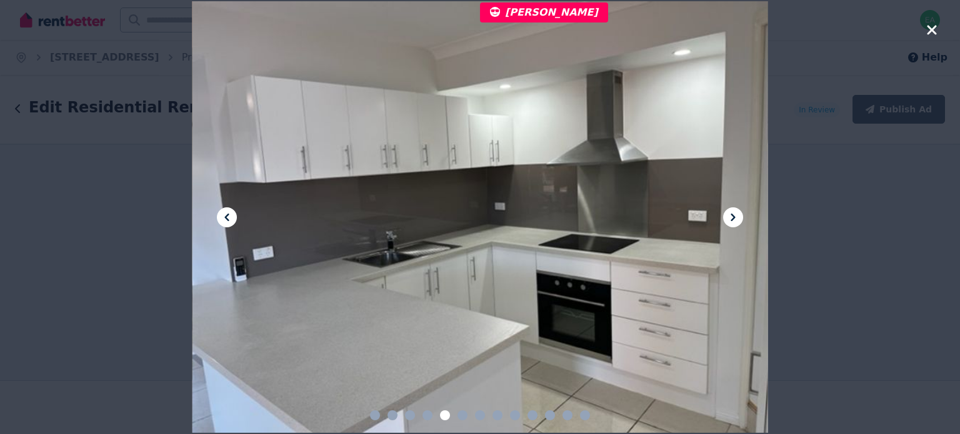
click at [740, 220] on button at bounding box center [733, 217] width 20 height 20
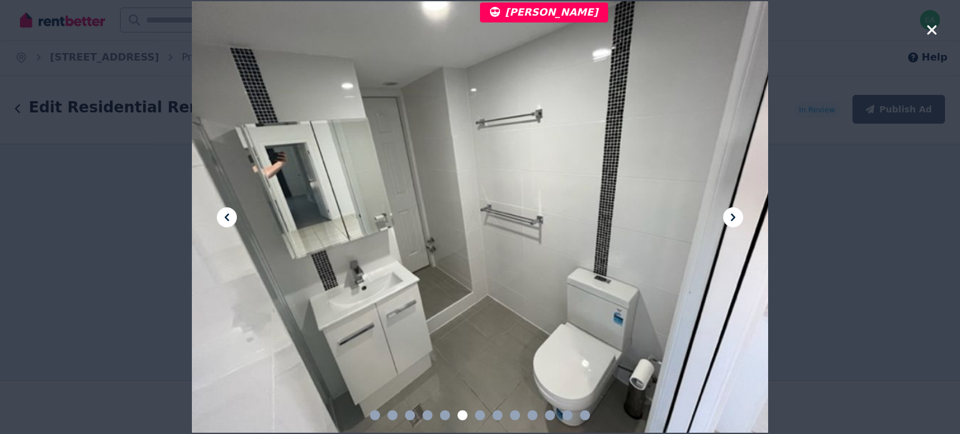
click at [740, 220] on button at bounding box center [733, 217] width 20 height 20
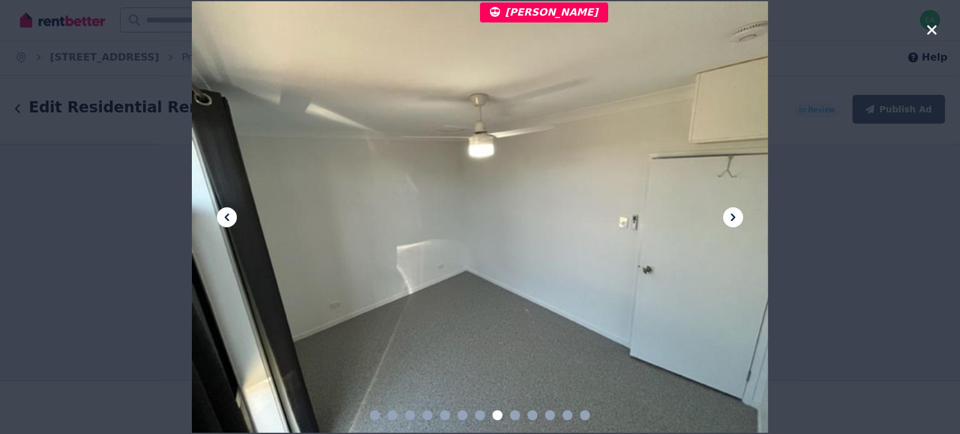
click at [740, 220] on button at bounding box center [733, 217] width 20 height 20
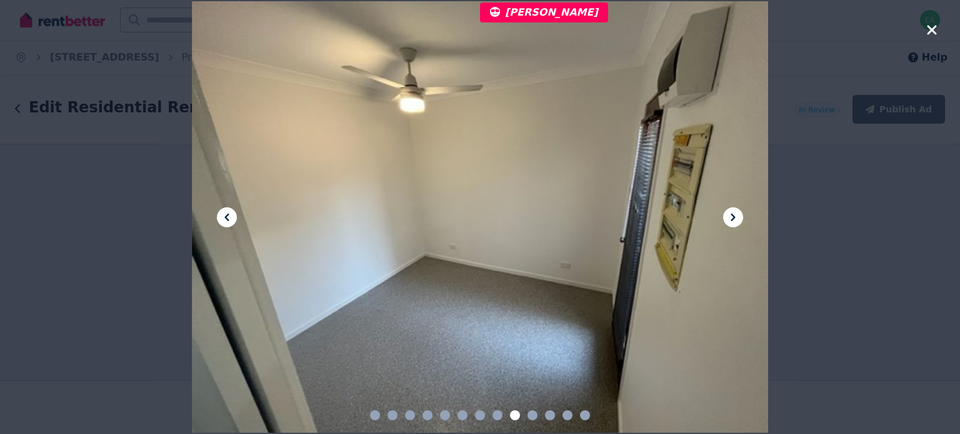
click at [740, 220] on button at bounding box center [733, 217] width 20 height 20
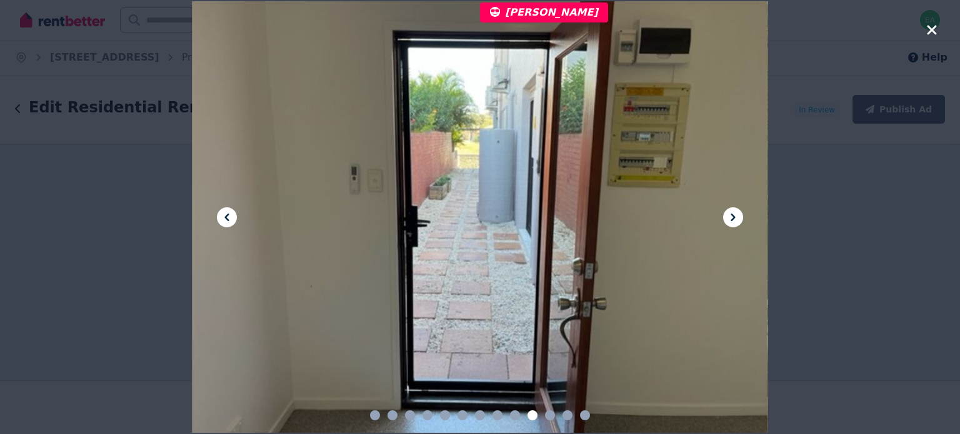
click at [740, 220] on button at bounding box center [733, 217] width 20 height 20
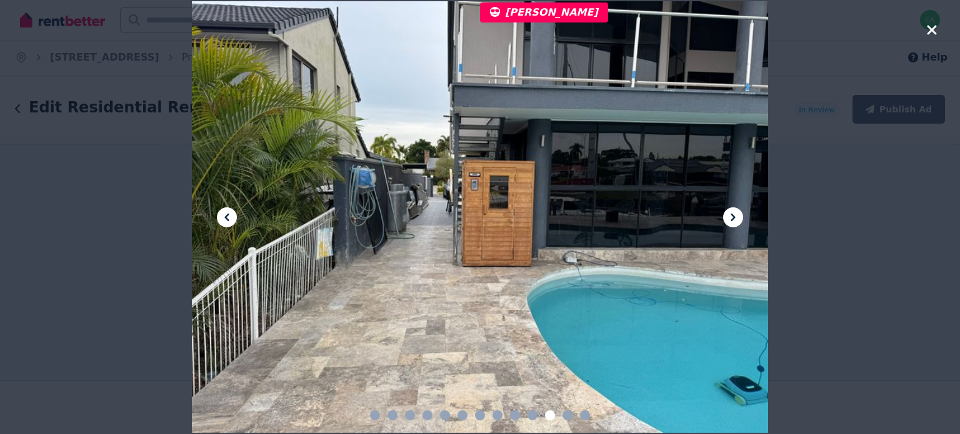
click at [740, 220] on button at bounding box center [733, 217] width 20 height 20
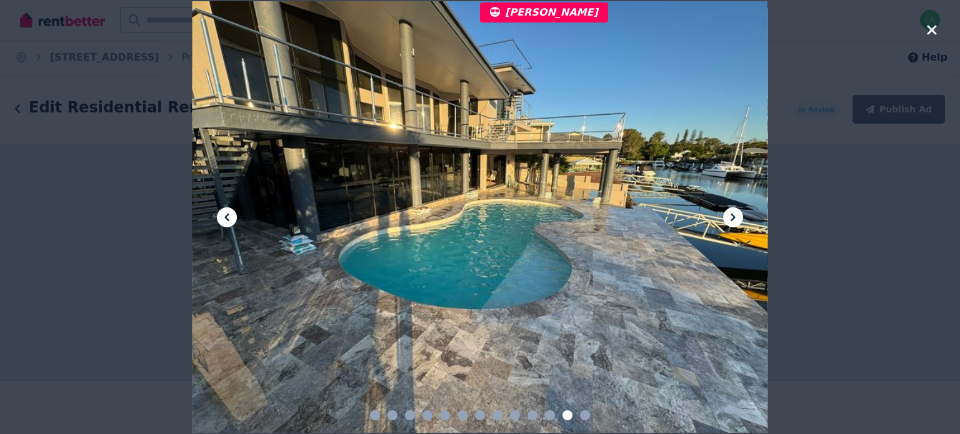
click at [740, 220] on button at bounding box center [733, 217] width 20 height 20
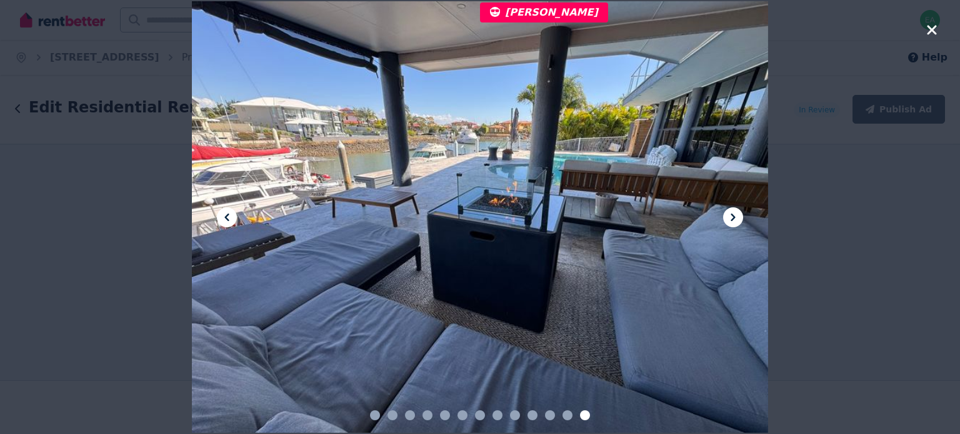
click at [934, 32] on icon "button" at bounding box center [930, 29] width 9 height 9
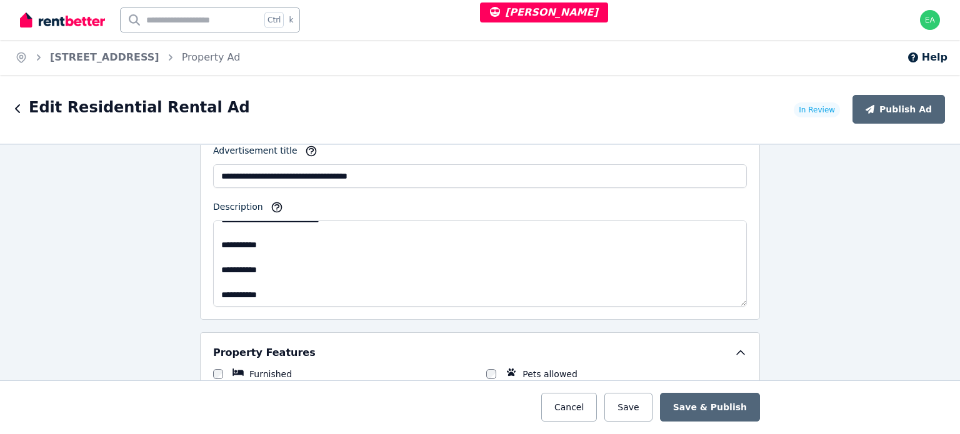
scroll to position [475, 0]
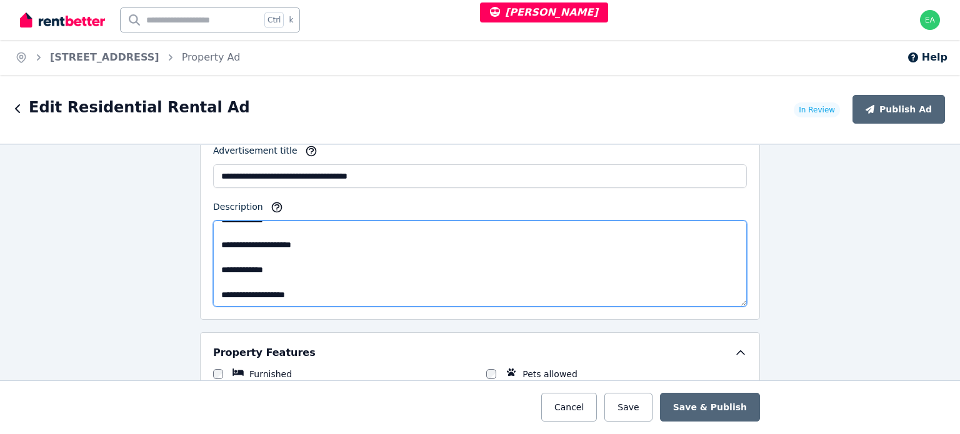
click at [419, 272] on textarea "**********" at bounding box center [479, 264] width 533 height 86
click at [367, 233] on textarea "**********" at bounding box center [479, 264] width 533 height 86
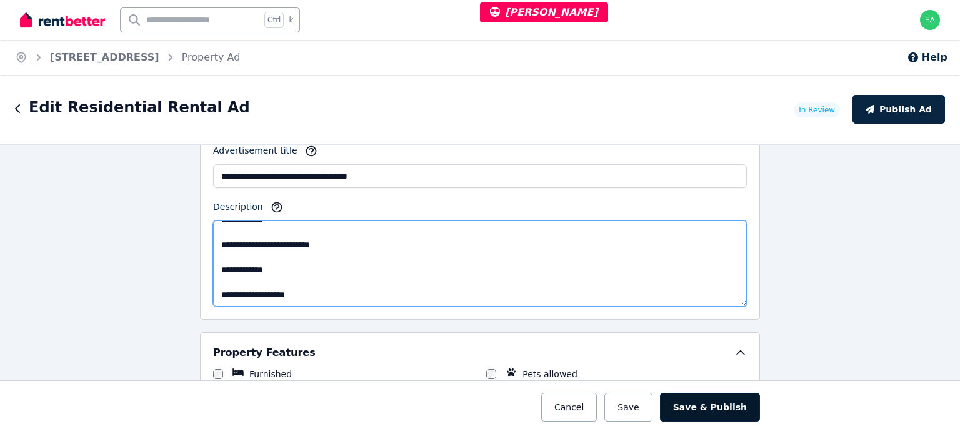
type textarea "**********"
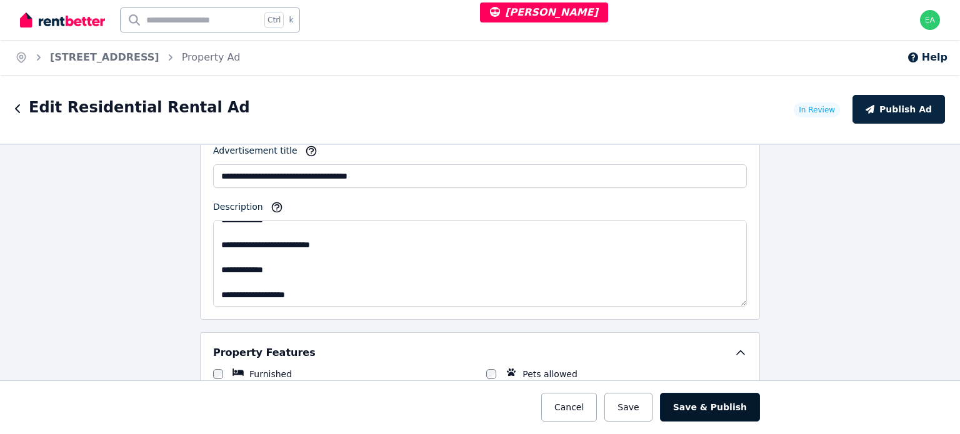
click at [708, 407] on button "Save & Publish" at bounding box center [710, 407] width 100 height 29
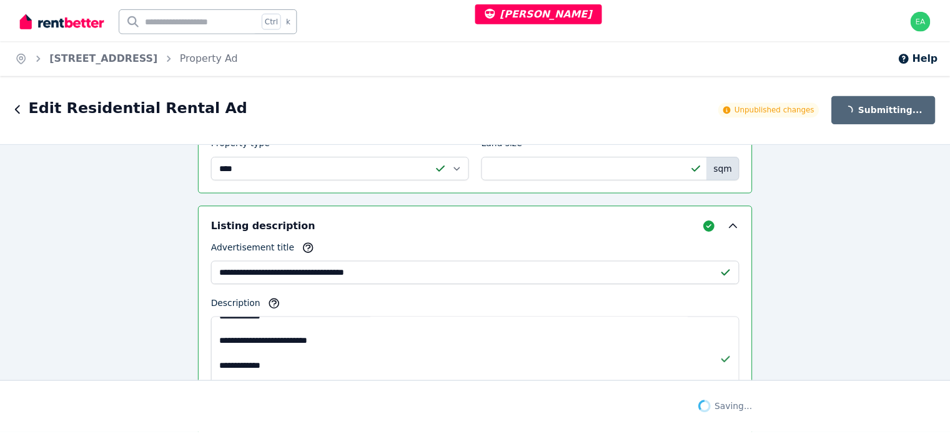
scroll to position [910, 0]
